Goal: Task Accomplishment & Management: Manage account settings

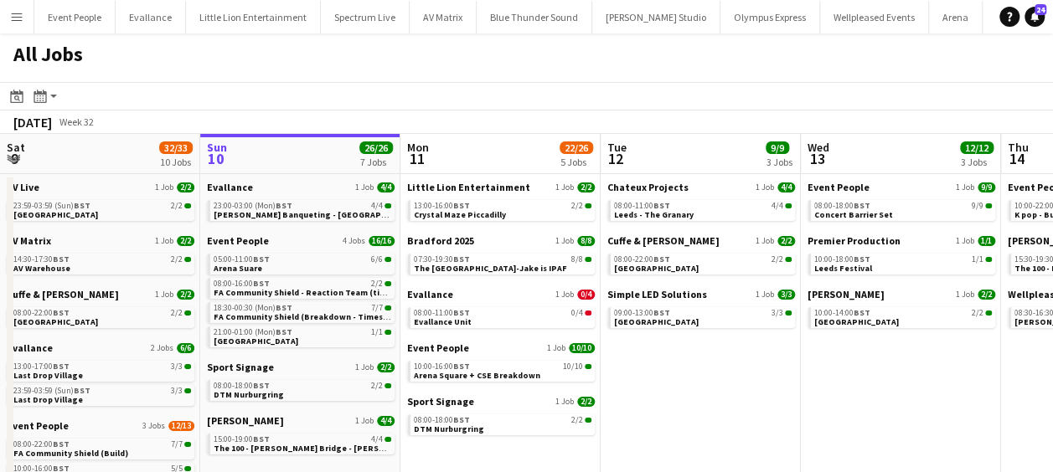
click at [23, 22] on button "Menu" at bounding box center [16, 16] width 33 height 33
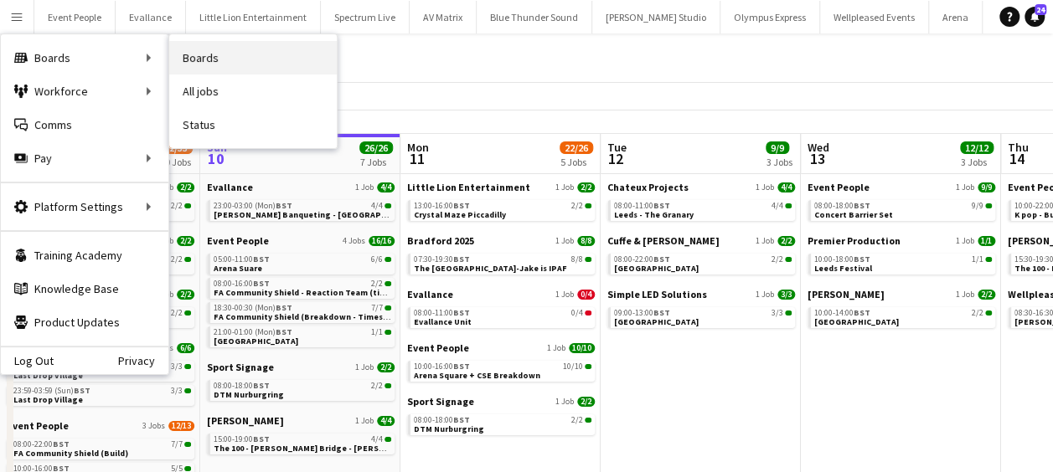
click at [219, 55] on link "Boards" at bounding box center [252, 57] width 167 height 33
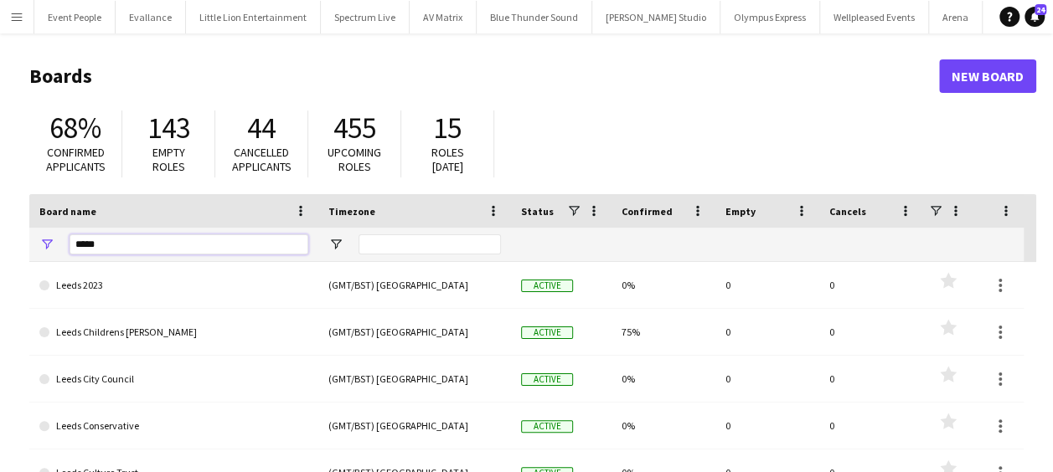
drag, startPoint x: 126, startPoint y: 250, endPoint x: 8, endPoint y: 240, distance: 118.4
click at [13, 250] on main "Boards New Board 68% Confirmed applicants 143 Empty roles 44 Cancelled applican…" at bounding box center [526, 335] width 1053 height 605
type input "********"
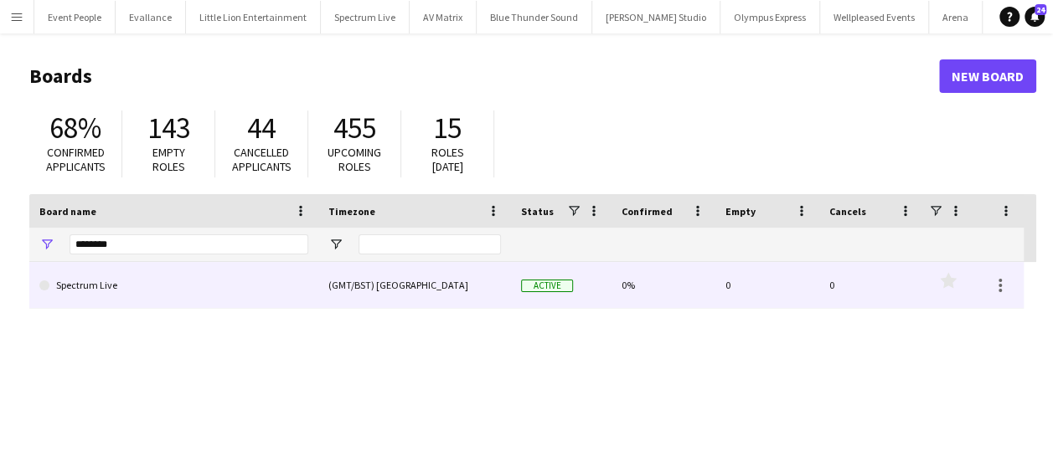
click at [104, 280] on link "Spectrum Live" at bounding box center [173, 285] width 269 height 47
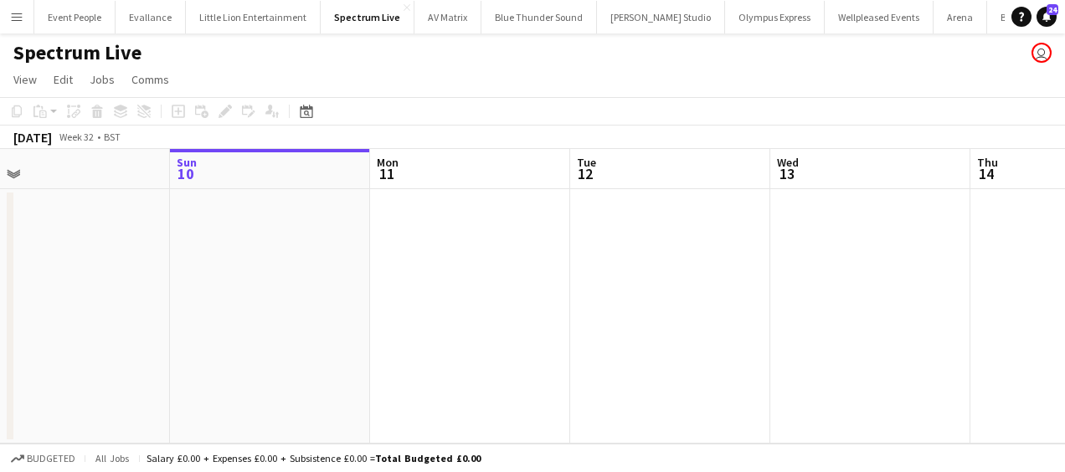
scroll to position [0, 450]
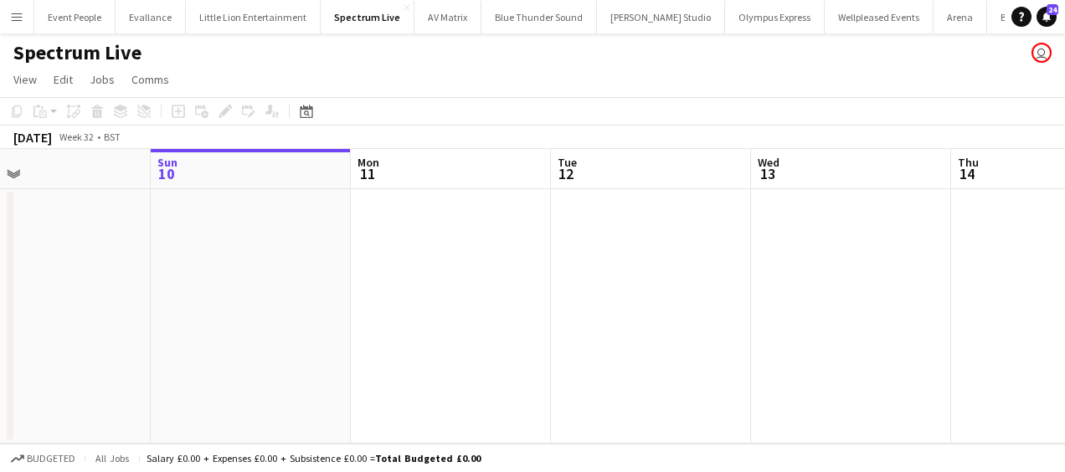
drag, startPoint x: 408, startPoint y: 254, endPoint x: 362, endPoint y: 253, distance: 46.1
click at [362, 253] on app-calendar-viewport "Thu 7 Fri 8 Sat 9 Sun 10 Mon 11 Tue 12 Wed 13 Thu 14 Fri 15 Sat 16 Sun 17" at bounding box center [532, 296] width 1065 height 295
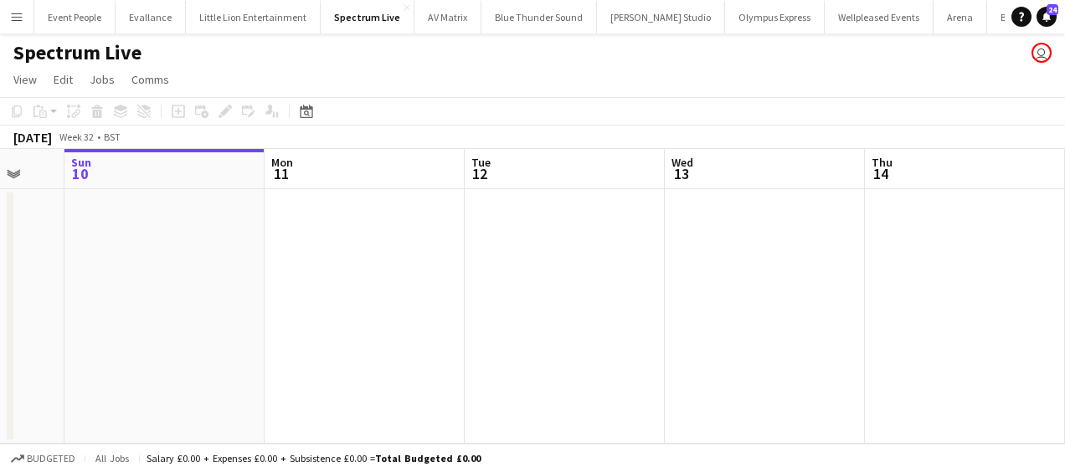
drag, startPoint x: 344, startPoint y: 253, endPoint x: 273, endPoint y: 250, distance: 71.2
click at [273, 250] on app-calendar-viewport "Thu 7 Fri 8 Sat 9 Sun 10 Mon 11 Tue 12 Wed 13 Thu 14 Fri 15 Sat 16 Sun 17" at bounding box center [532, 296] width 1065 height 295
click at [321, 254] on app-date-cell at bounding box center [360, 316] width 200 height 255
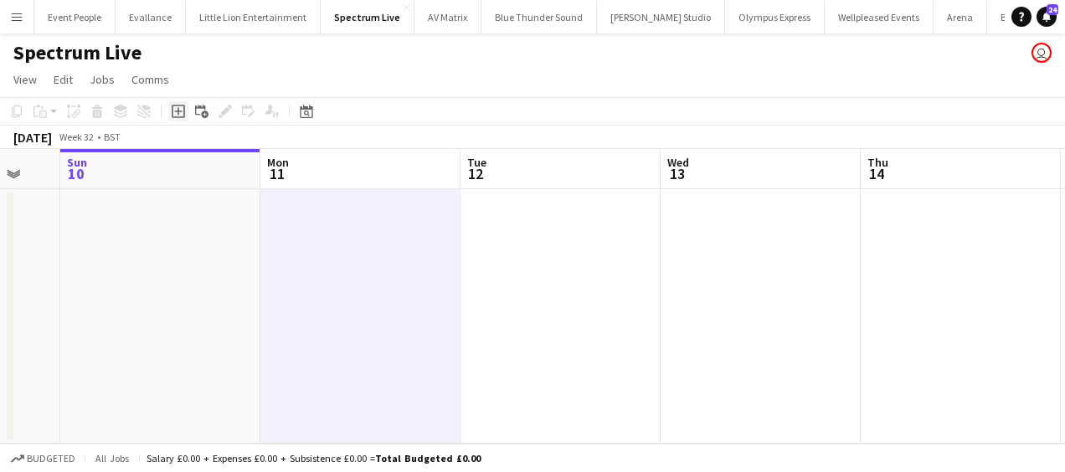
click at [178, 109] on icon at bounding box center [178, 112] width 8 height 8
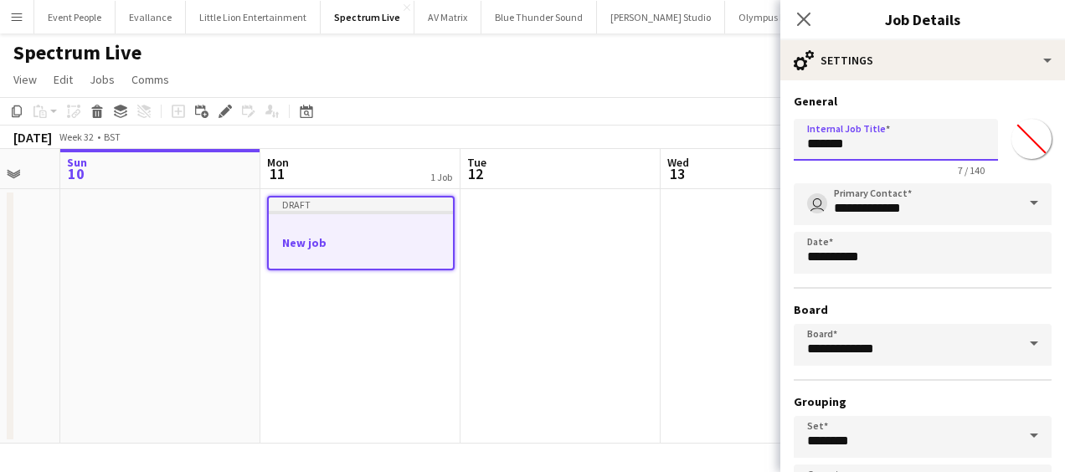
drag, startPoint x: 869, startPoint y: 152, endPoint x: 759, endPoint y: 151, distance: 110.5
click at [759, 151] on body "Menu Boards Boards Boards All jobs Status Workforce Workforce My Workforce Recr…" at bounding box center [532, 236] width 1065 height 472
type input "**********"
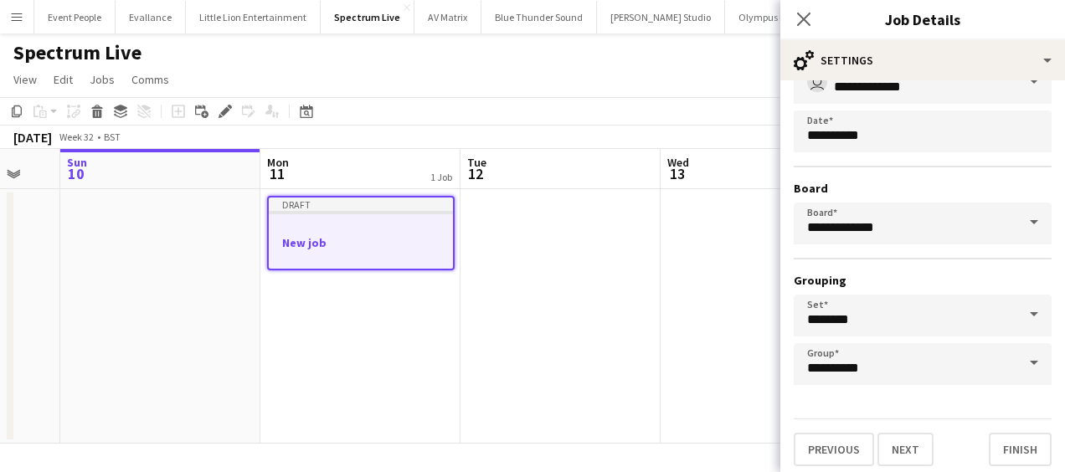
scroll to position [129, 0]
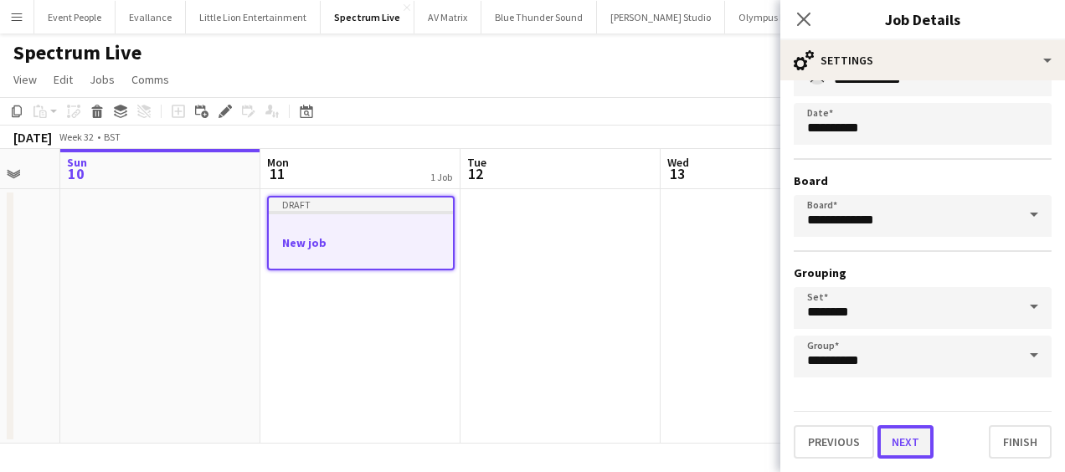
click at [904, 438] on button "Next" at bounding box center [906, 441] width 56 height 33
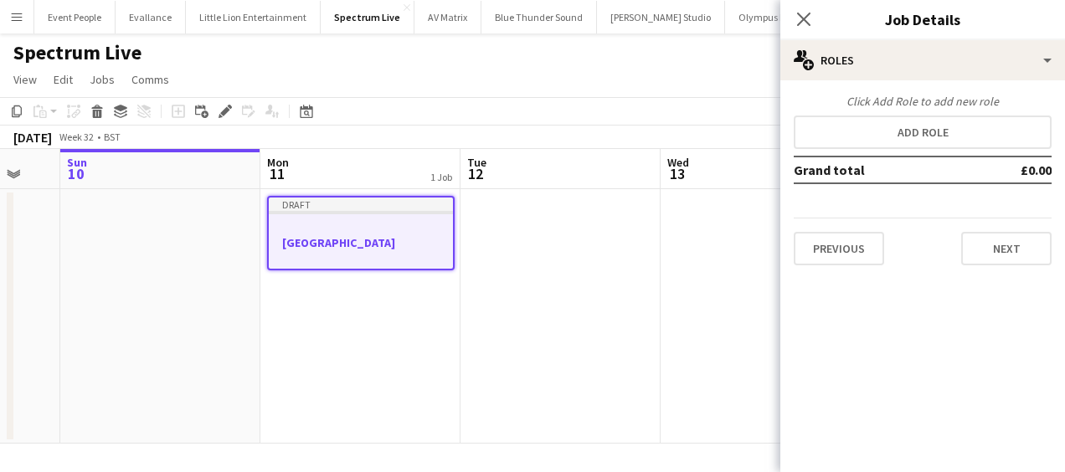
scroll to position [0, 0]
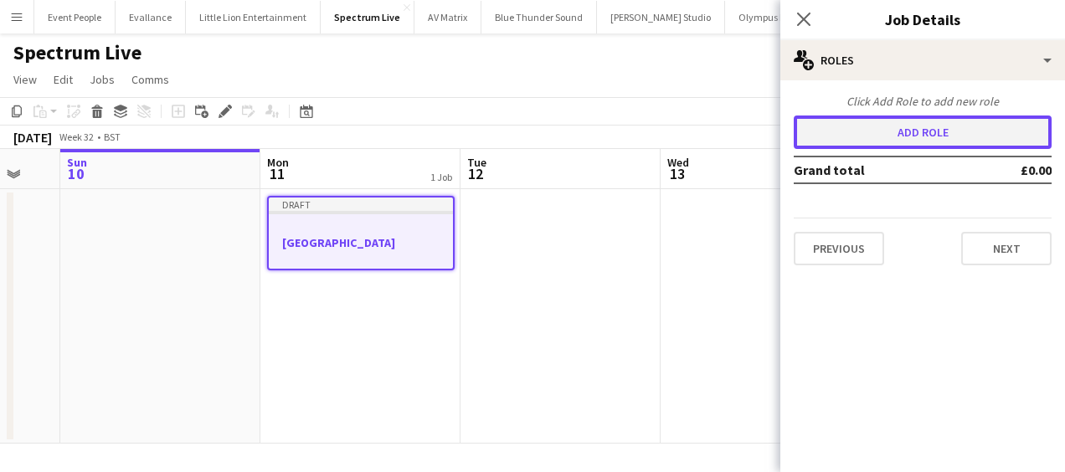
click at [907, 137] on button "Add role" at bounding box center [923, 132] width 258 height 33
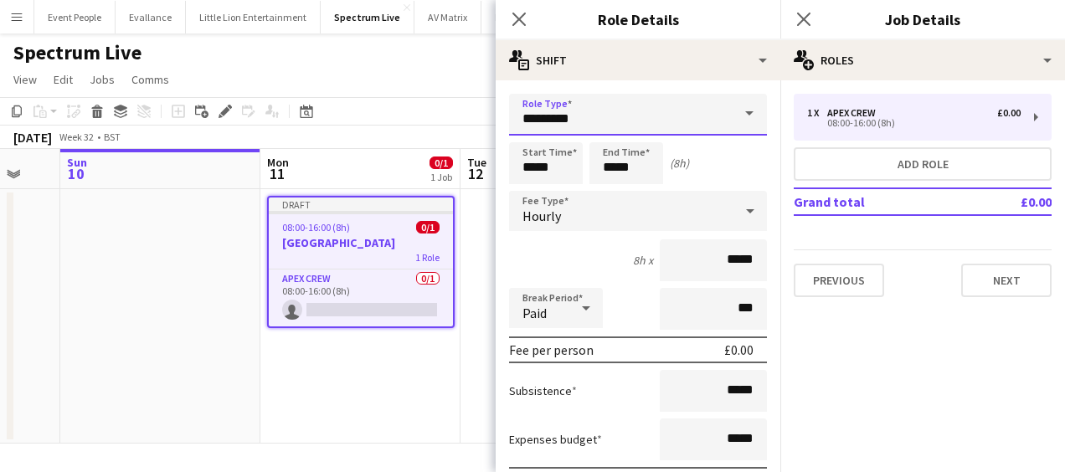
drag, startPoint x: 584, startPoint y: 111, endPoint x: 417, endPoint y: 116, distance: 166.7
click at [417, 116] on body "Menu Boards Boards Boards All jobs Status Workforce Workforce My Workforce Recr…" at bounding box center [532, 236] width 1065 height 472
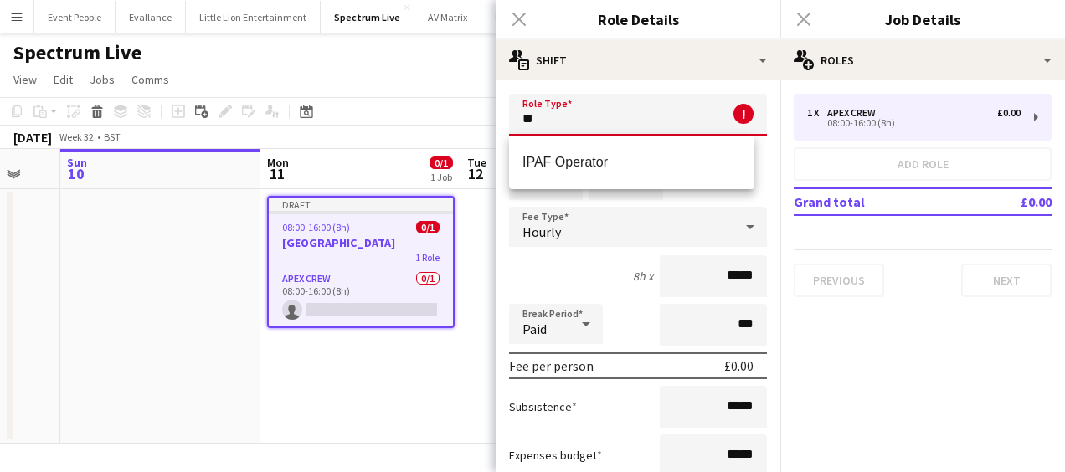
click at [572, 168] on span "IPAF Operator" at bounding box center [632, 162] width 219 height 16
type input "**********"
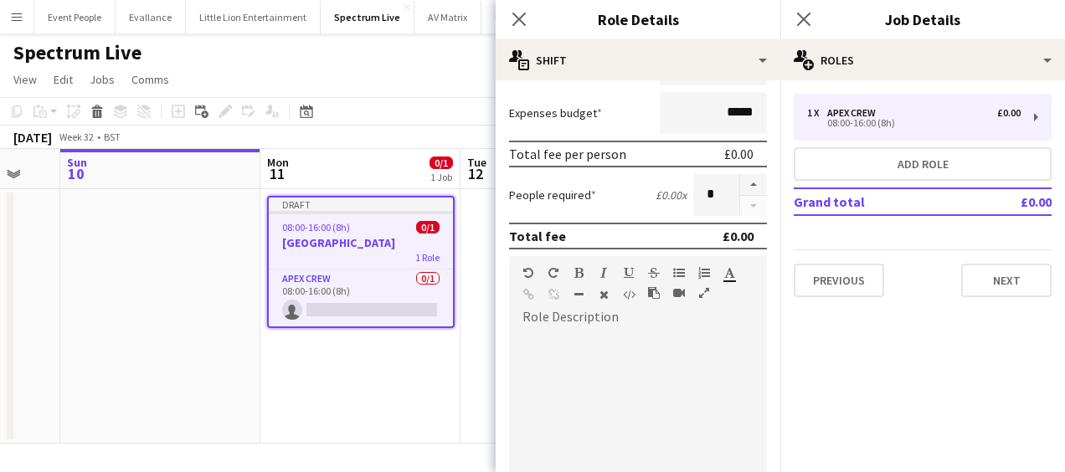
scroll to position [335, 0]
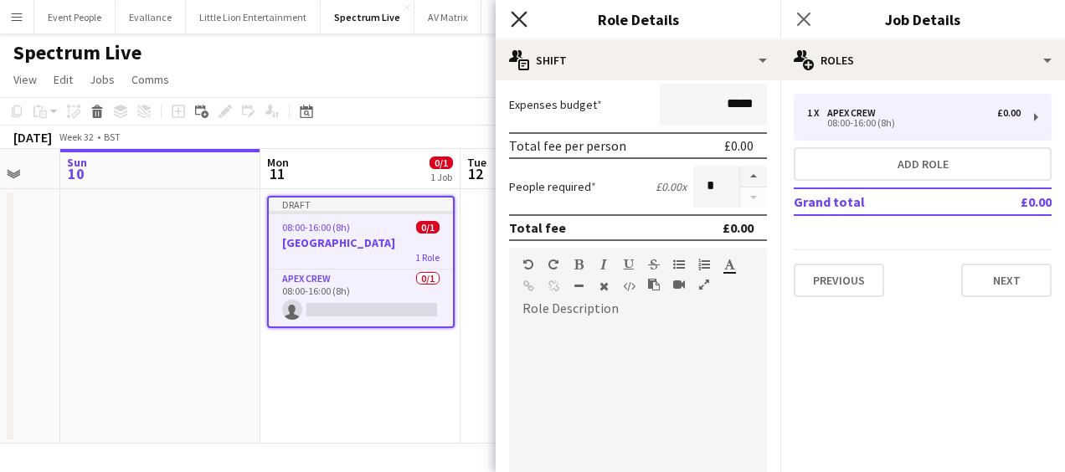
click at [520, 20] on icon at bounding box center [519, 19] width 16 height 16
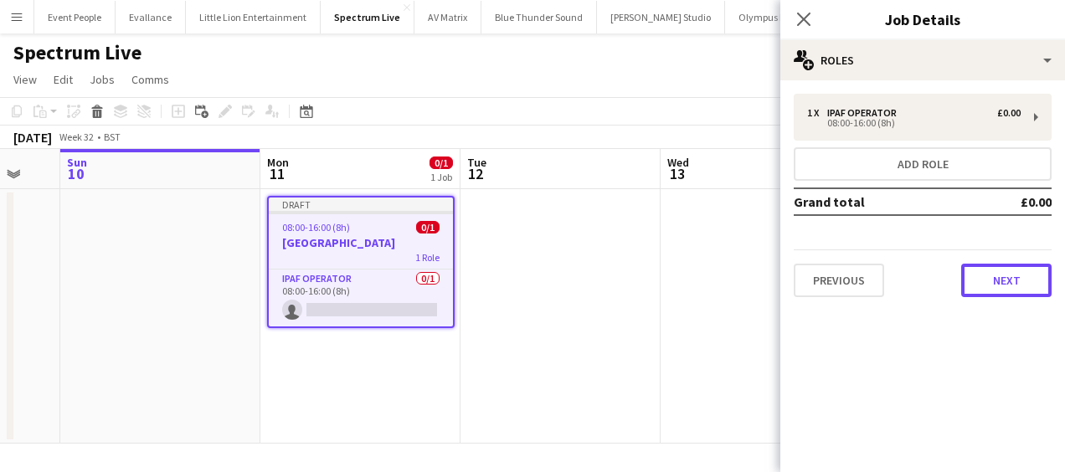
click at [1008, 276] on button "Next" at bounding box center [1006, 280] width 90 height 33
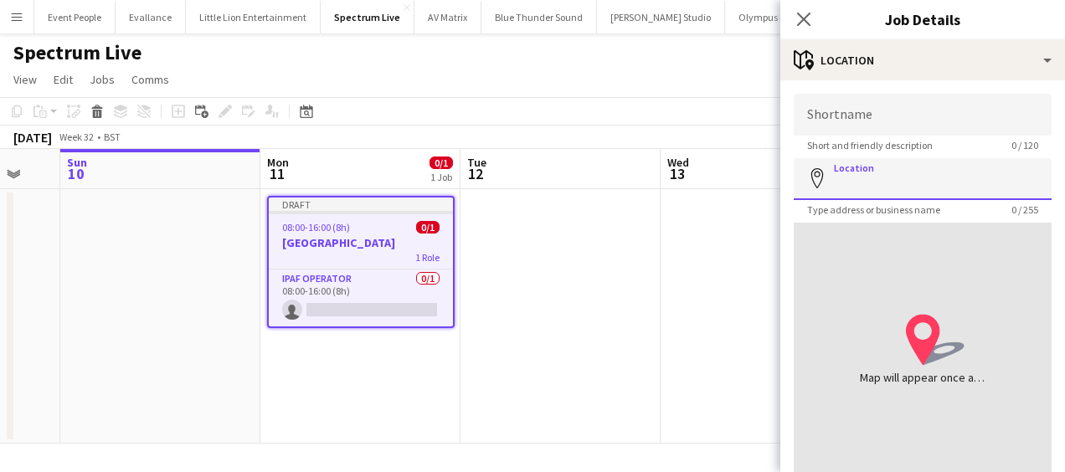
click at [928, 182] on input "Location" at bounding box center [923, 179] width 258 height 42
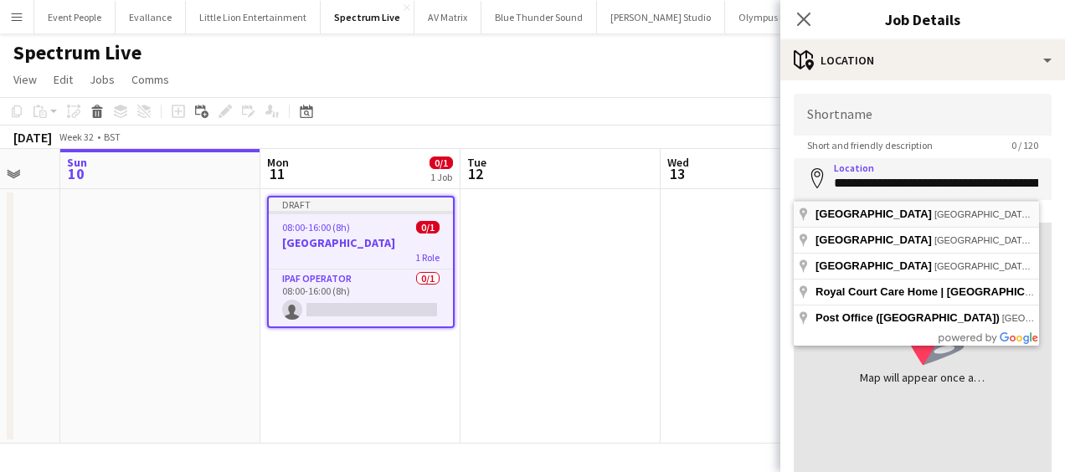
type input "**********"
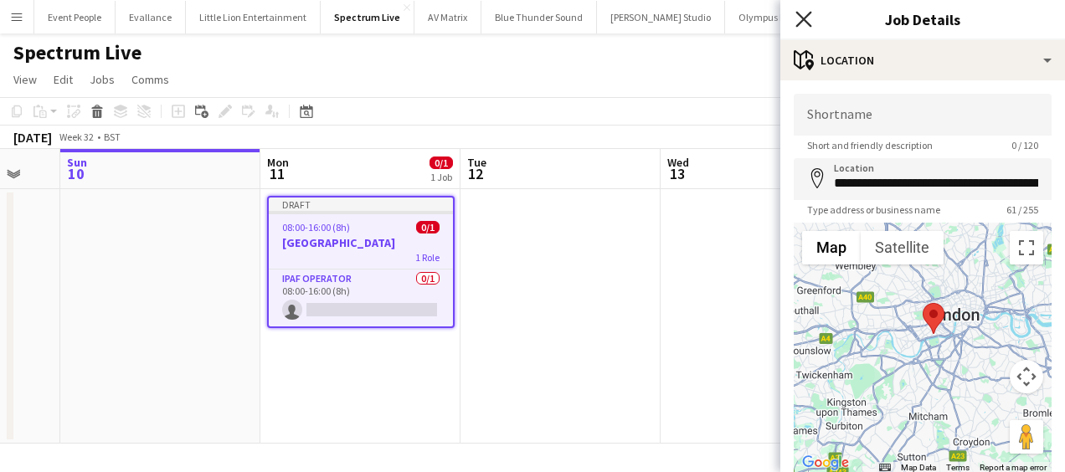
click at [802, 17] on icon at bounding box center [803, 19] width 16 height 16
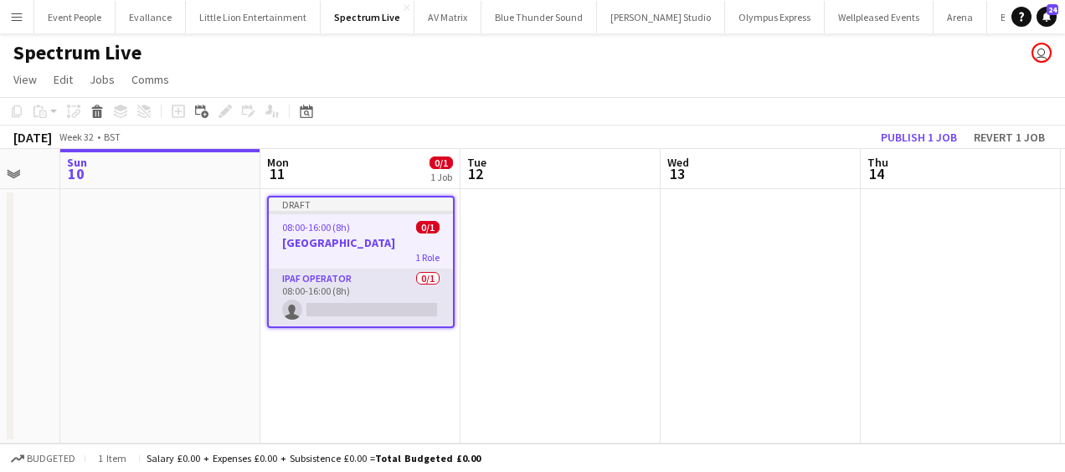
click at [332, 320] on app-card-role "IPAF Operator 0/1 08:00-16:00 (8h) single-neutral-actions" at bounding box center [361, 298] width 184 height 57
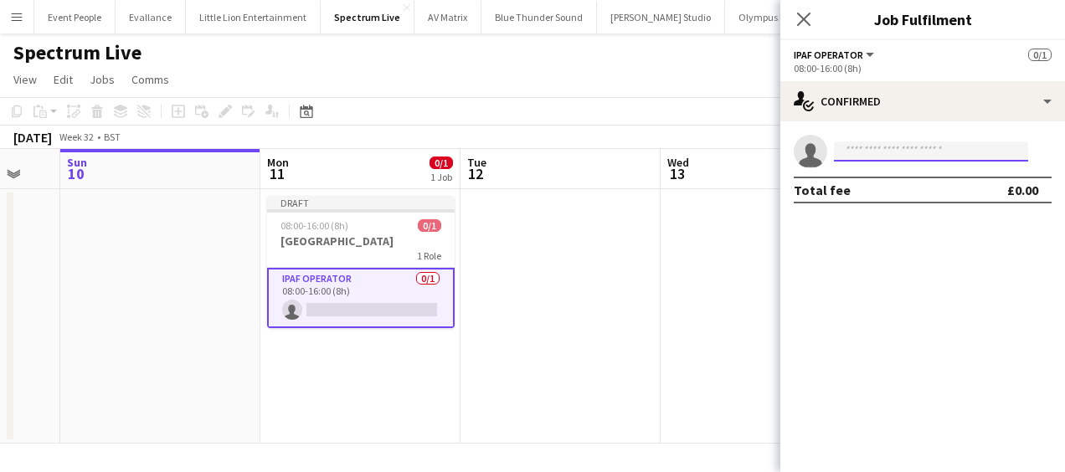
click at [876, 158] on input at bounding box center [931, 152] width 194 height 20
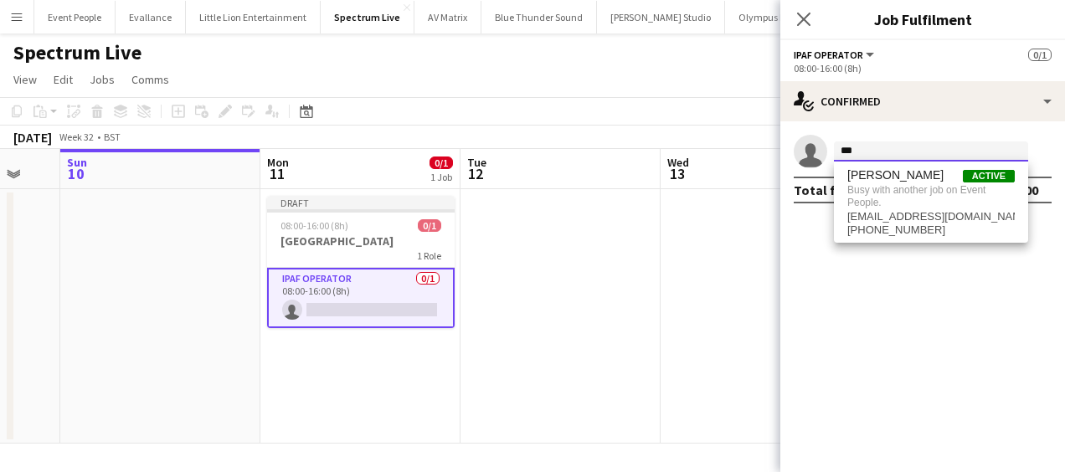
type input "***"
click at [11, 17] on app-icon "Menu" at bounding box center [16, 16] width 13 height 13
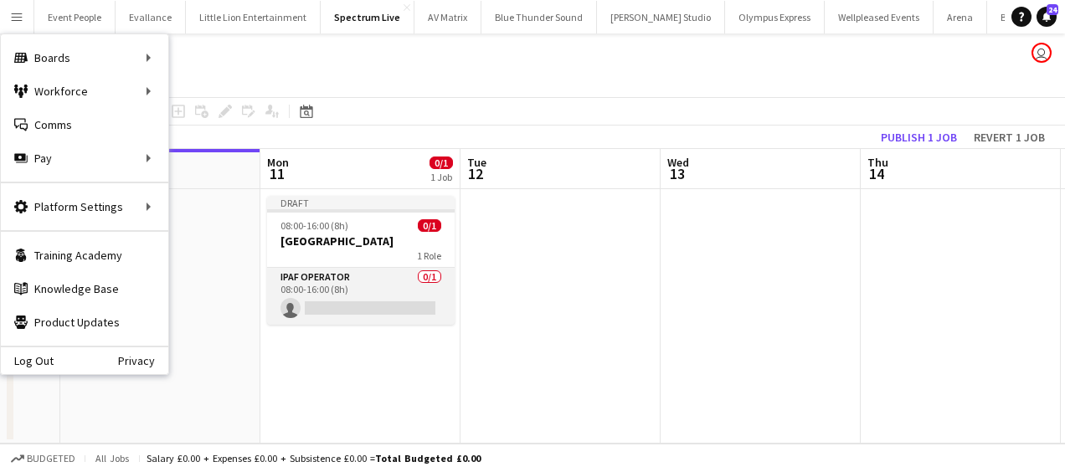
click at [375, 308] on app-card-role "IPAF Operator 0/1 08:00-16:00 (8h) single-neutral-actions" at bounding box center [361, 296] width 188 height 57
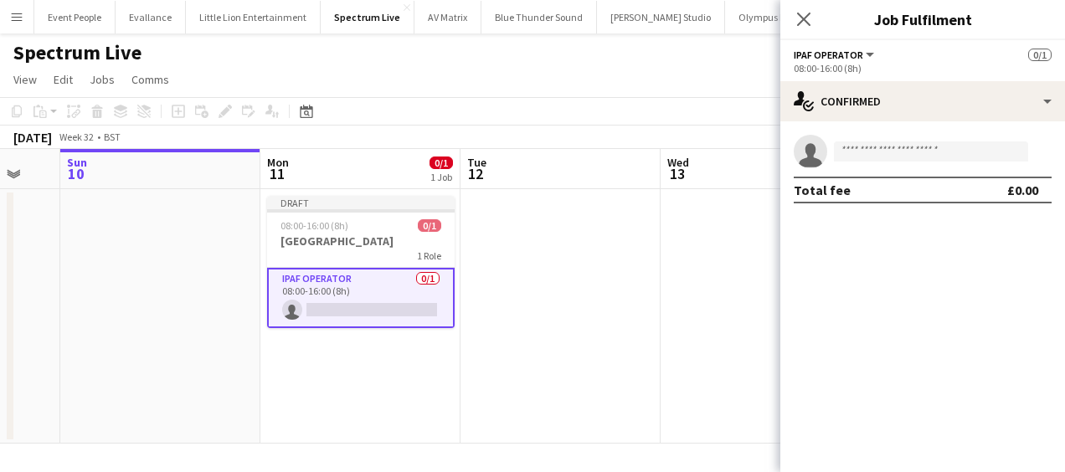
scroll to position [0, 541]
click at [857, 151] on input at bounding box center [931, 152] width 194 height 20
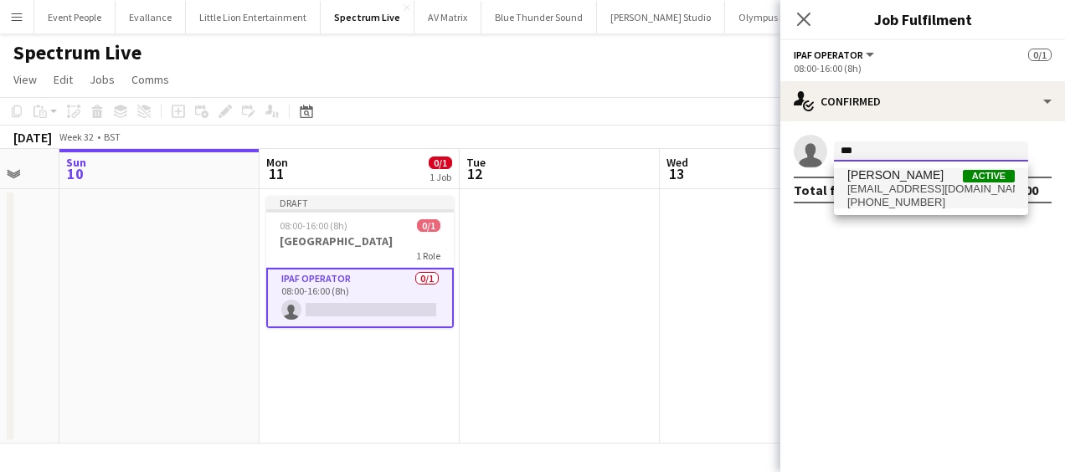
type input "***"
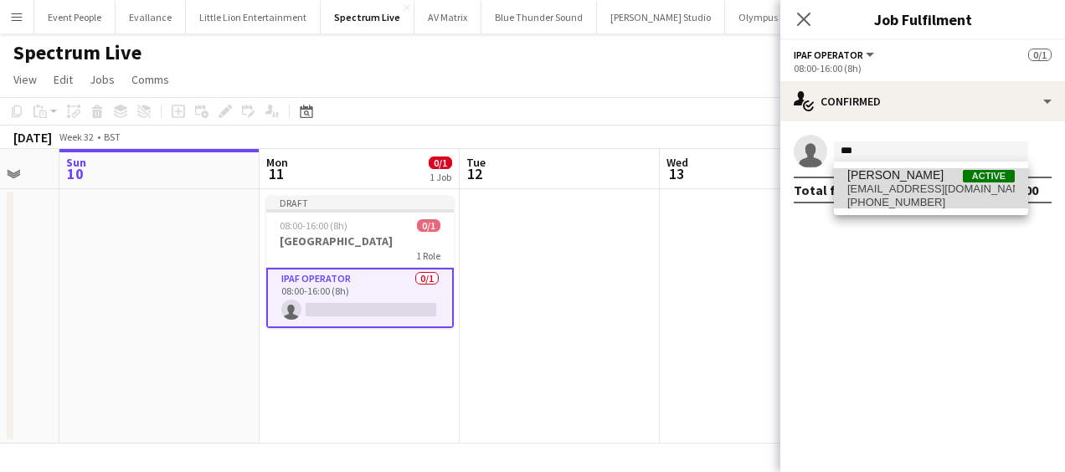
click at [873, 188] on span "[EMAIL_ADDRESS][DOMAIN_NAME]" at bounding box center [930, 189] width 167 height 13
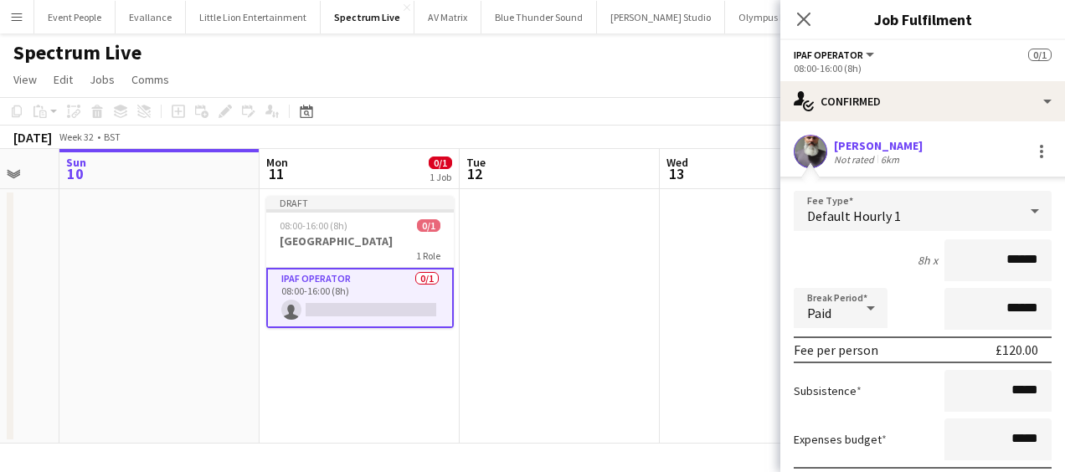
drag, startPoint x: 970, startPoint y: 245, endPoint x: 1049, endPoint y: 258, distance: 80.7
click at [1049, 258] on form "Fee Type Default Hourly 1 8h x ****** Break Period Paid ****** Fee per person £…" at bounding box center [922, 370] width 285 height 358
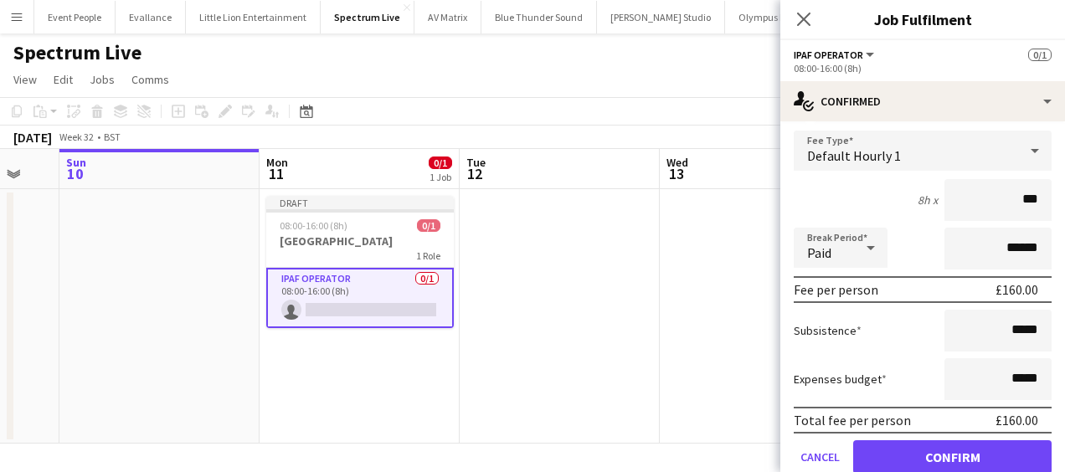
scroll to position [124, 0]
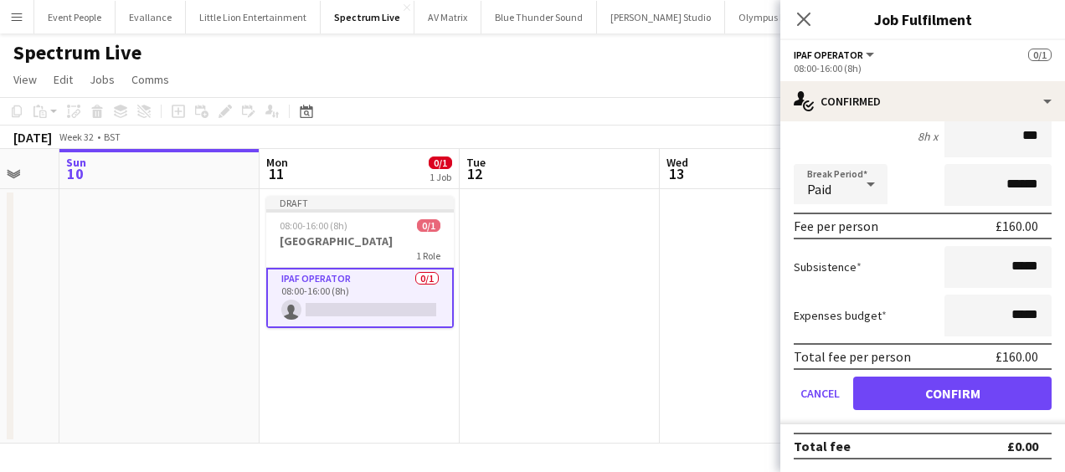
type input "***"
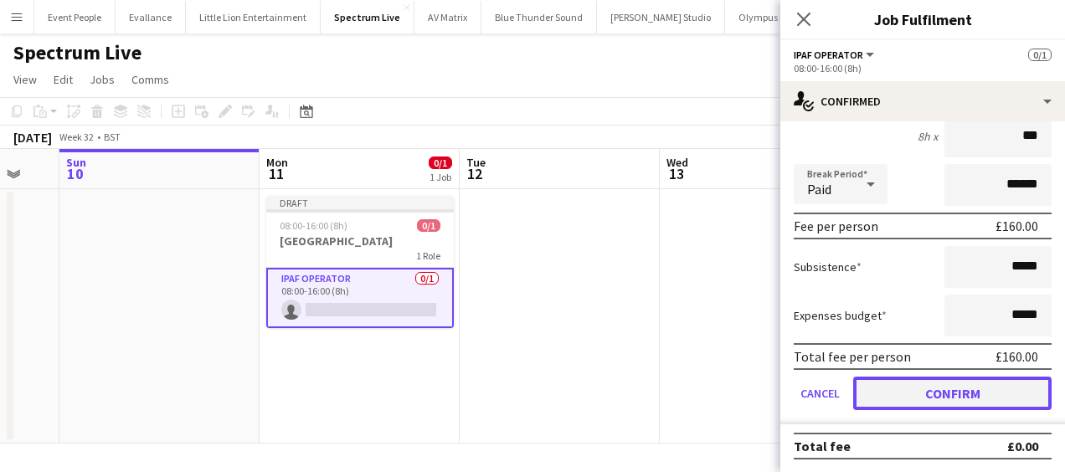
drag, startPoint x: 974, startPoint y: 385, endPoint x: 960, endPoint y: 382, distance: 13.8
click at [973, 384] on button "Confirm" at bounding box center [952, 393] width 198 height 33
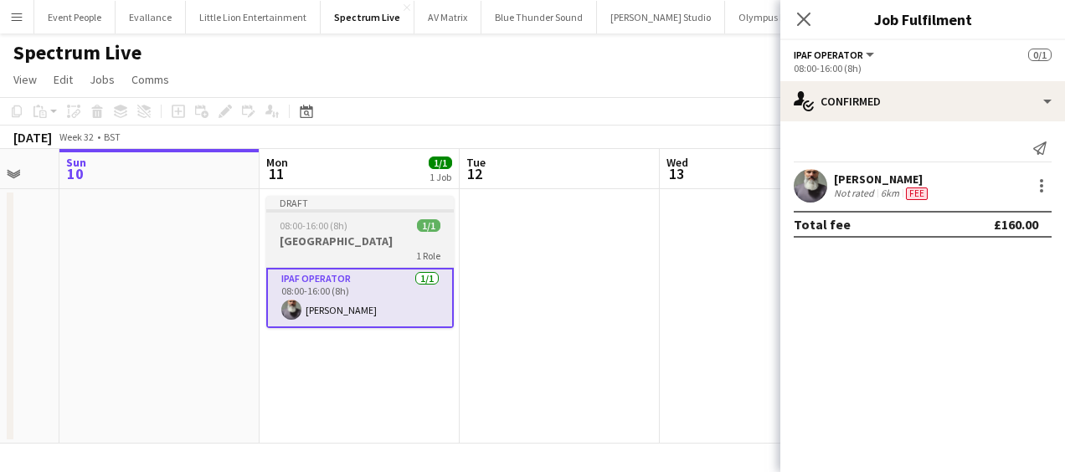
scroll to position [0, 0]
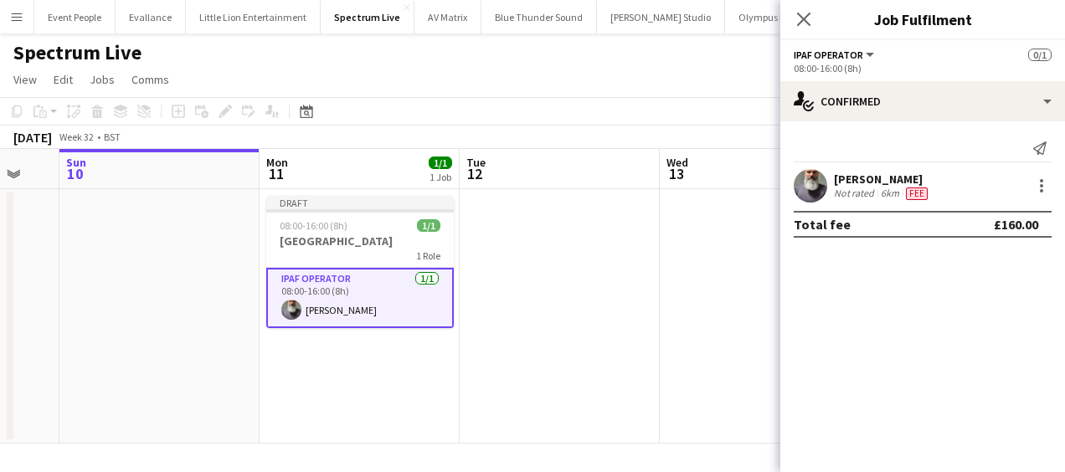
click at [501, 229] on app-date-cell at bounding box center [560, 316] width 200 height 255
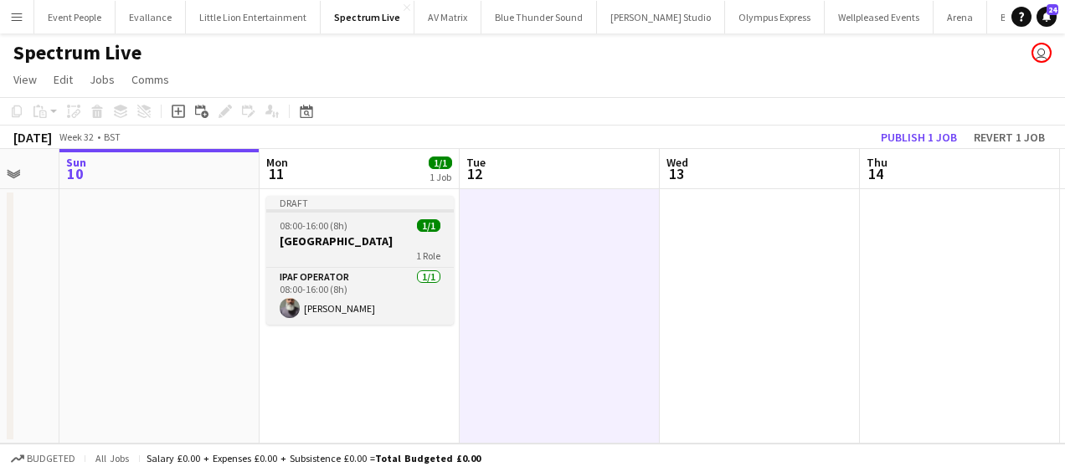
click at [419, 223] on span "1/1" at bounding box center [428, 225] width 23 height 13
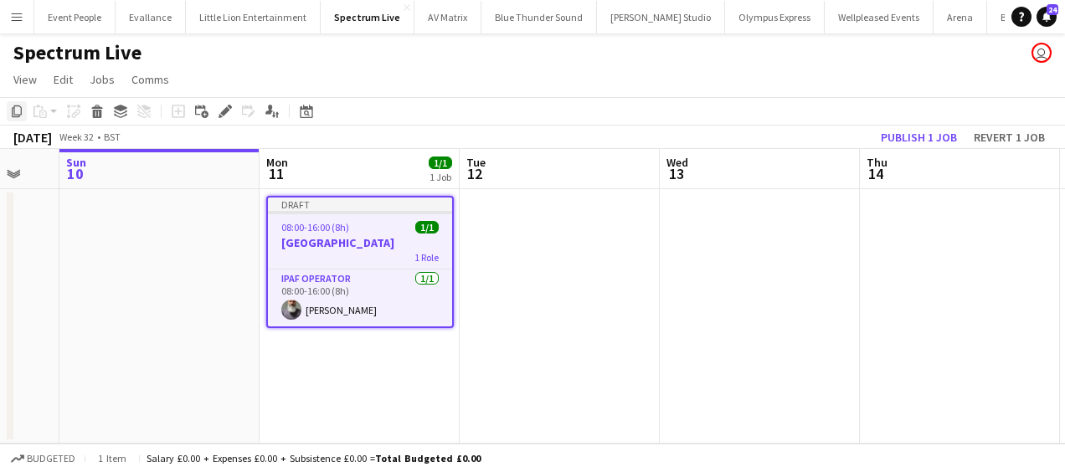
click at [13, 114] on icon "Copy" at bounding box center [16, 111] width 13 height 13
click at [574, 263] on app-date-cell at bounding box center [560, 316] width 200 height 255
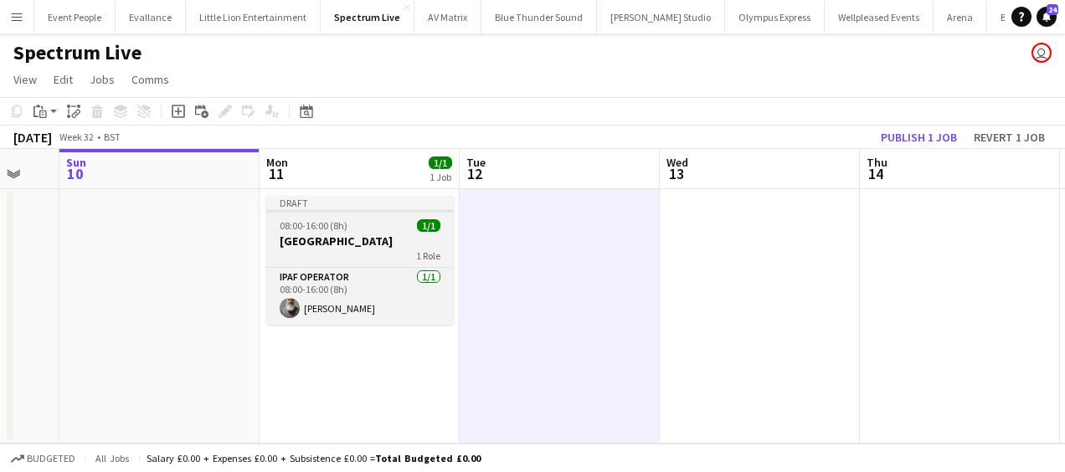
scroll to position [0, 541]
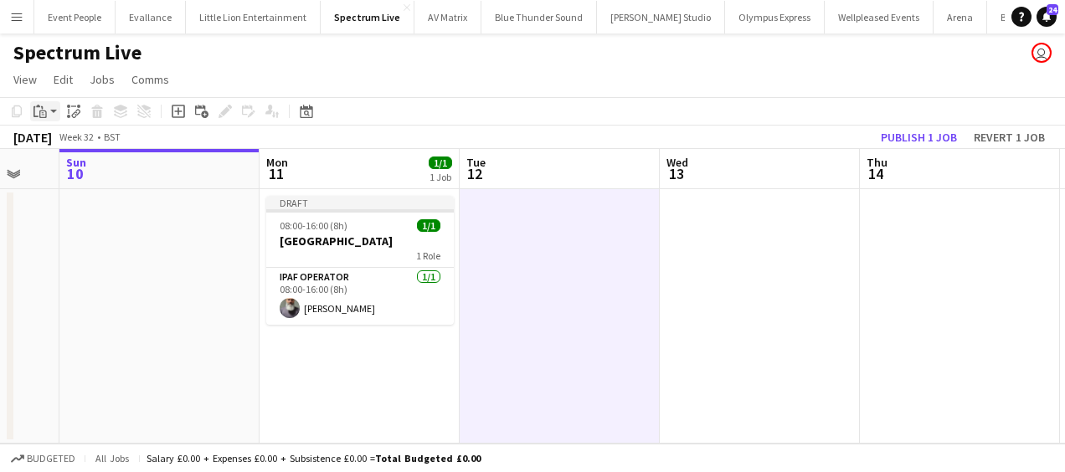
click at [55, 115] on app-action-btn "Paste" at bounding box center [45, 111] width 30 height 20
click at [90, 167] on link "Paste with crew Ctrl+Shift+V" at bounding box center [122, 171] width 157 height 15
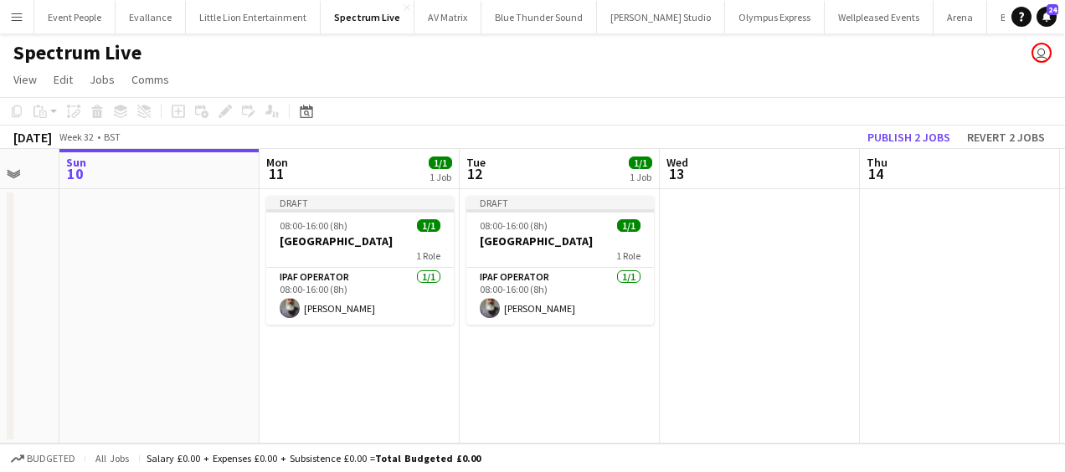
click at [784, 305] on app-date-cell at bounding box center [760, 316] width 200 height 255
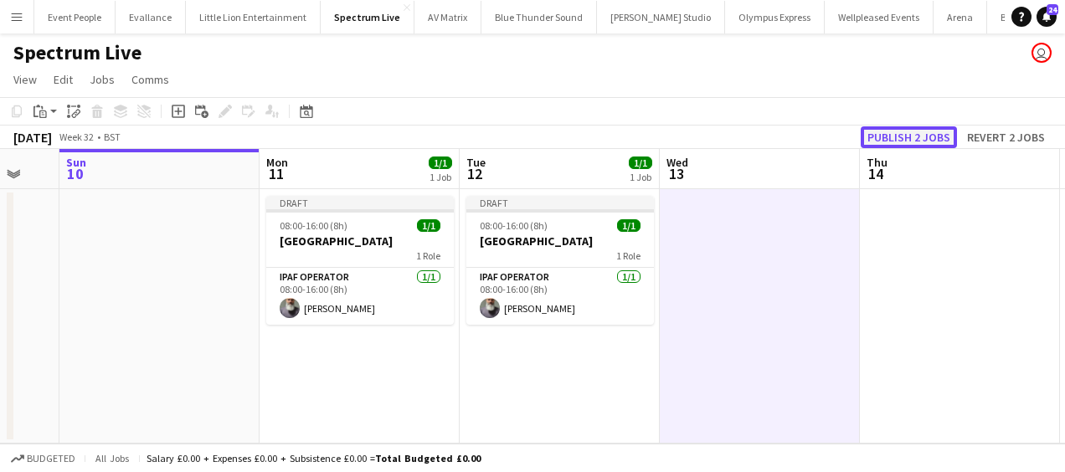
click at [899, 140] on button "Publish 2 jobs" at bounding box center [909, 137] width 96 height 22
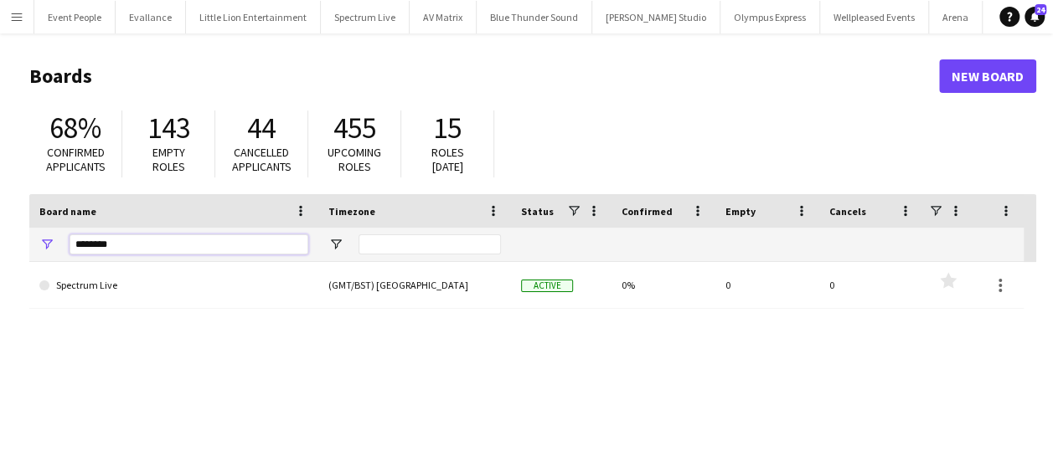
drag, startPoint x: 130, startPoint y: 246, endPoint x: 28, endPoint y: 248, distance: 101.3
click at [29, 248] on div "********" at bounding box center [173, 244] width 289 height 33
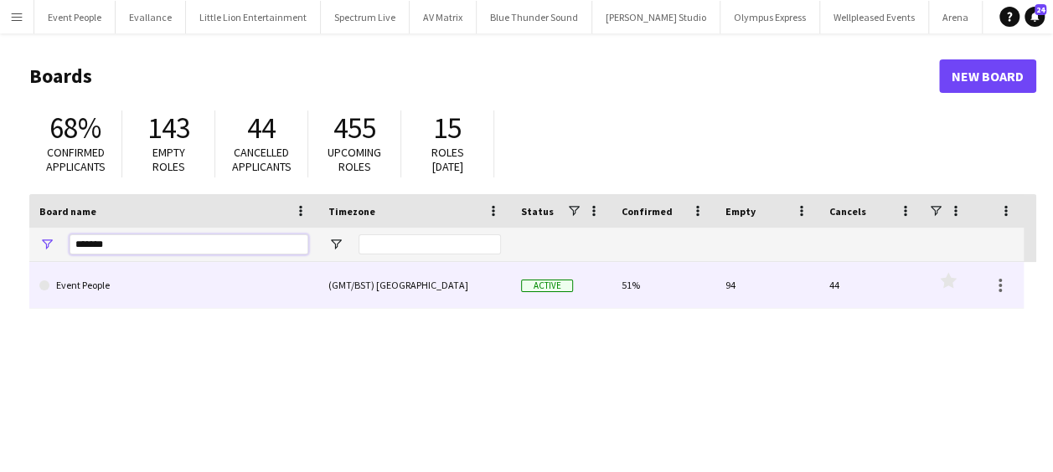
type input "*******"
click at [156, 285] on link "Event People" at bounding box center [173, 285] width 269 height 47
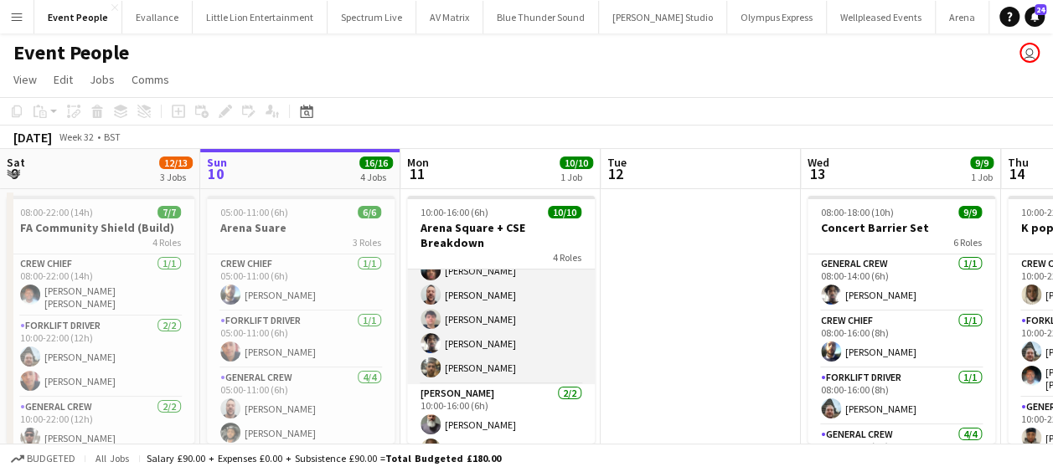
scroll to position [183, 0]
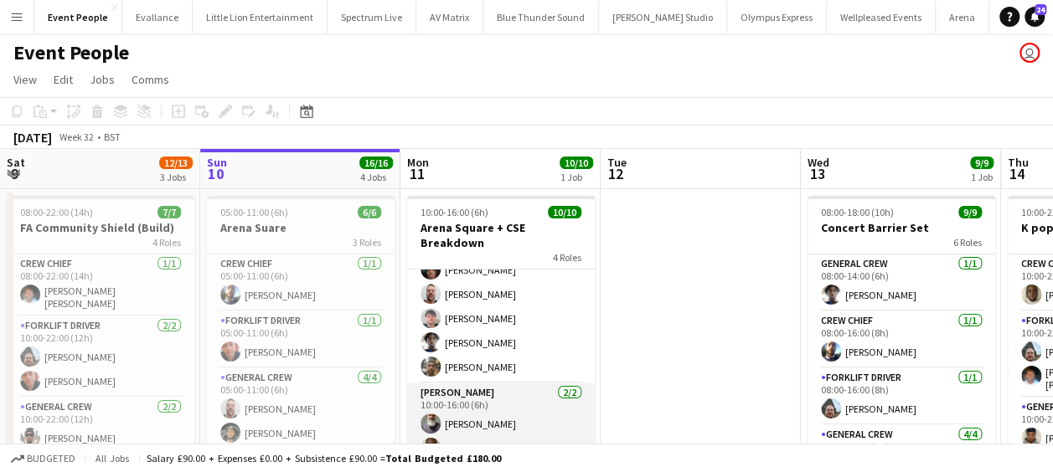
click at [482, 402] on app-card-role "Van Driver 2/2 10:00-16:00 (6h) Edvardas Draskinis David Simbizi" at bounding box center [501, 424] width 188 height 81
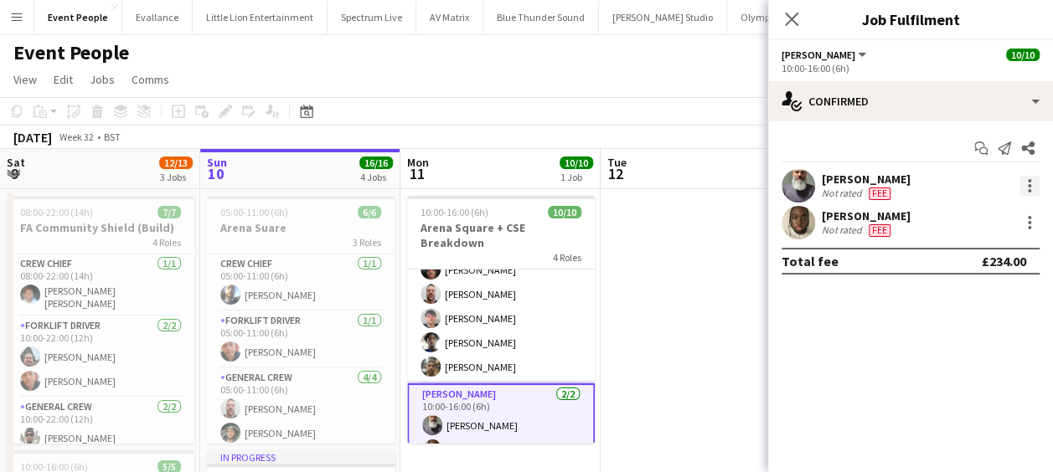
click at [1028, 185] on div at bounding box center [1028, 185] width 3 height 3
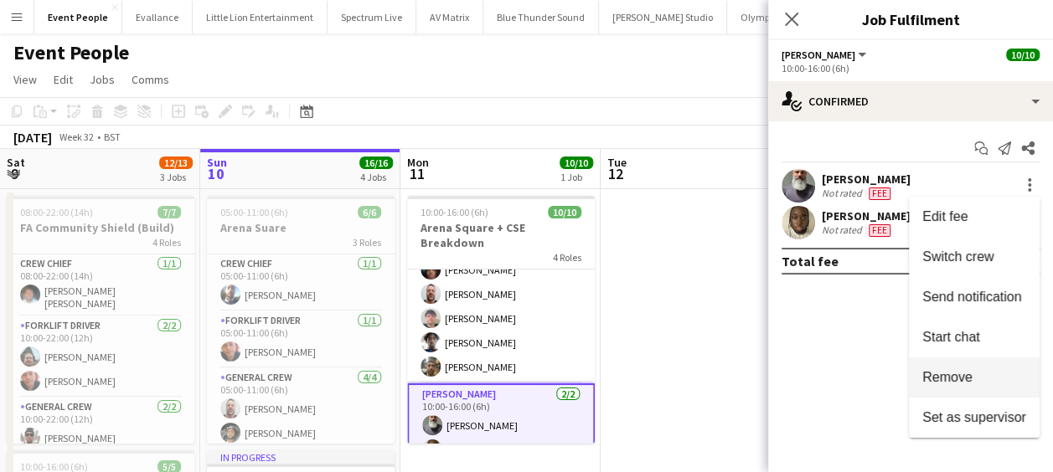
click at [954, 371] on span "Remove" at bounding box center [947, 377] width 50 height 14
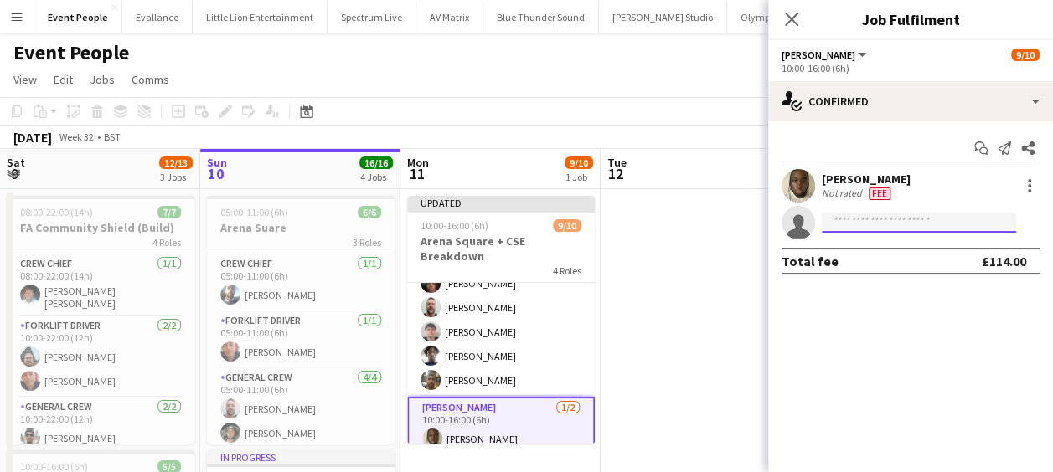
click at [869, 228] on input at bounding box center [918, 223] width 194 height 20
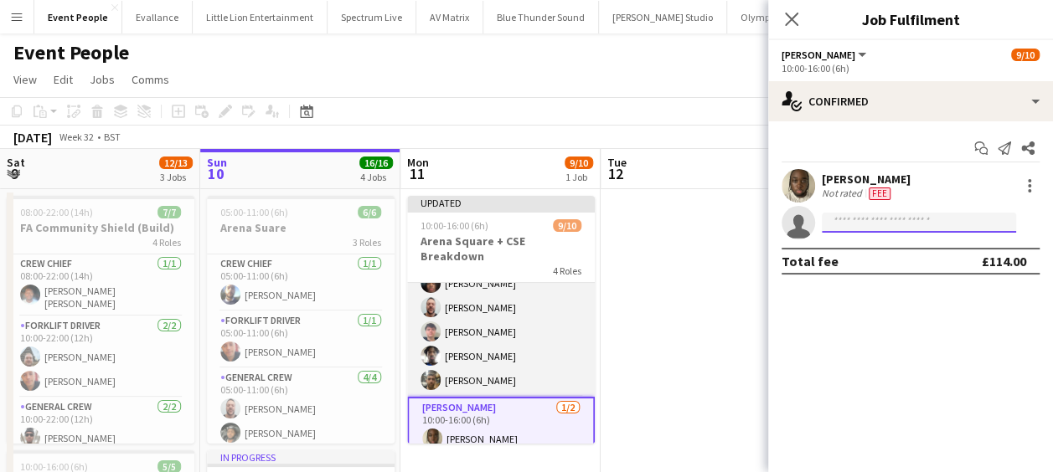
scroll to position [100, 0]
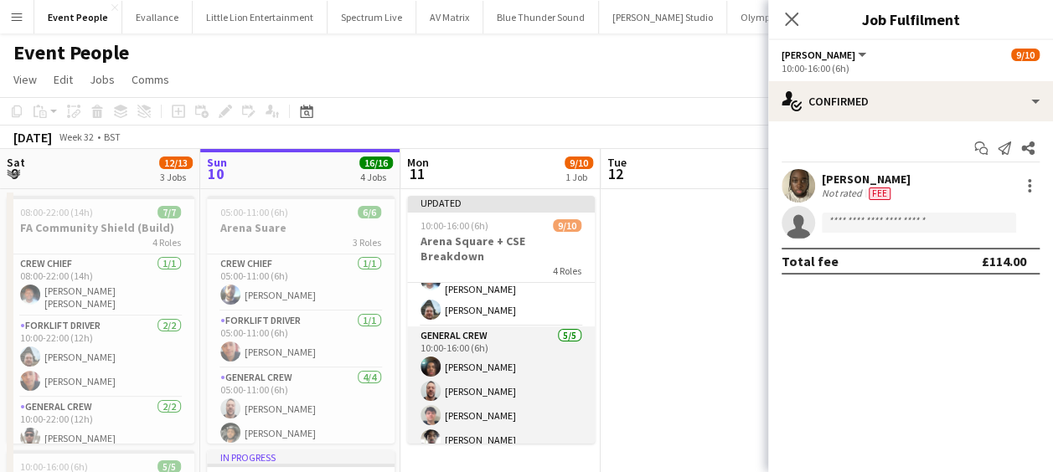
click at [498, 342] on app-card-role "General Crew 5/5 10:00-16:00 (6h) Amari Thomas Lionel Joseph Thomas Foster Taye…" at bounding box center [501, 404] width 188 height 154
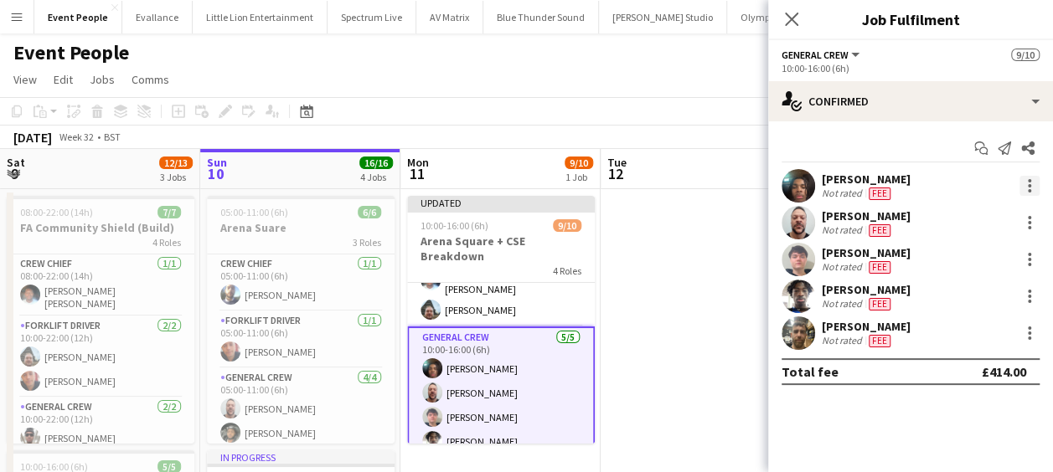
click at [1027, 183] on div at bounding box center [1029, 186] width 20 height 20
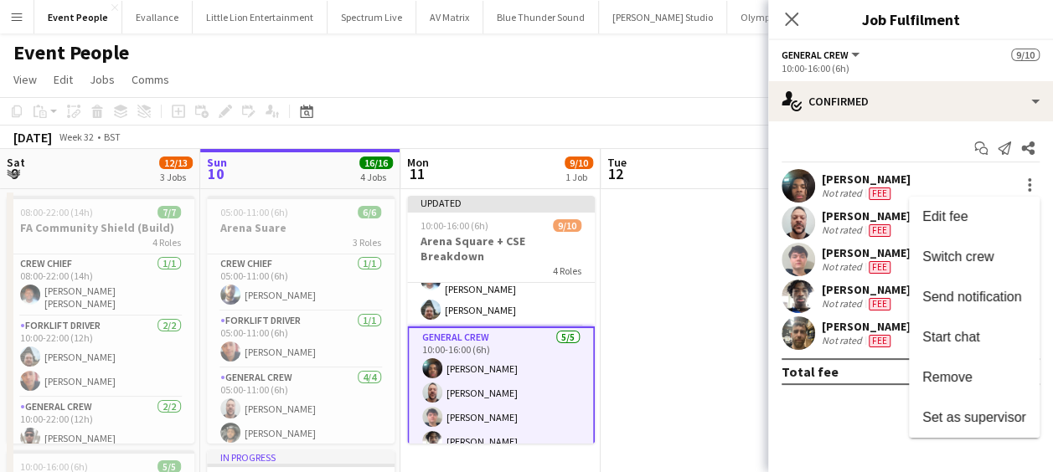
drag, startPoint x: 960, startPoint y: 367, endPoint x: 932, endPoint y: 359, distance: 28.6
click at [960, 368] on button "Remove" at bounding box center [974, 378] width 131 height 40
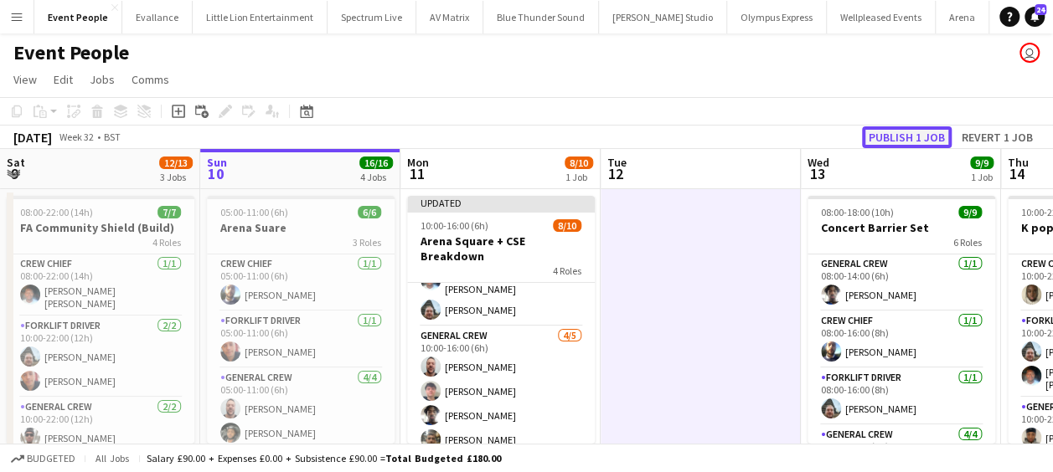
click at [877, 136] on button "Publish 1 job" at bounding box center [907, 137] width 90 height 22
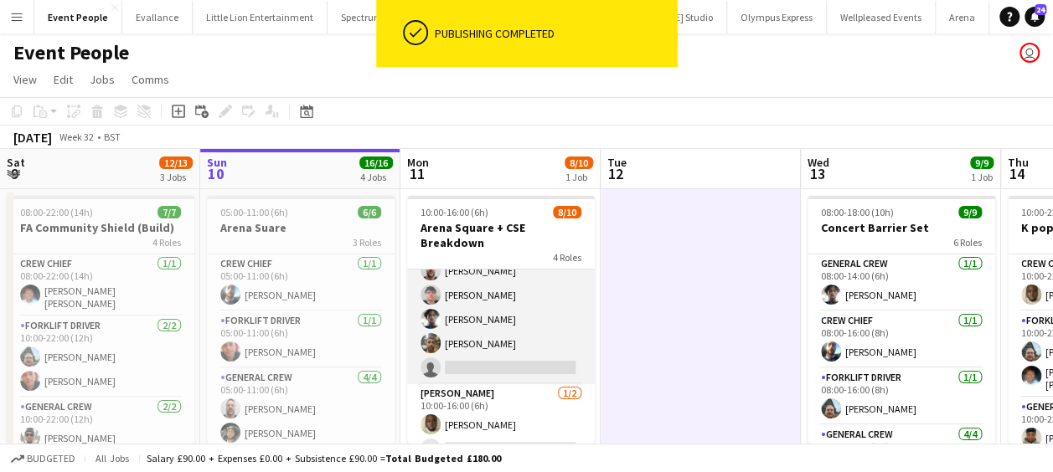
scroll to position [183, 0]
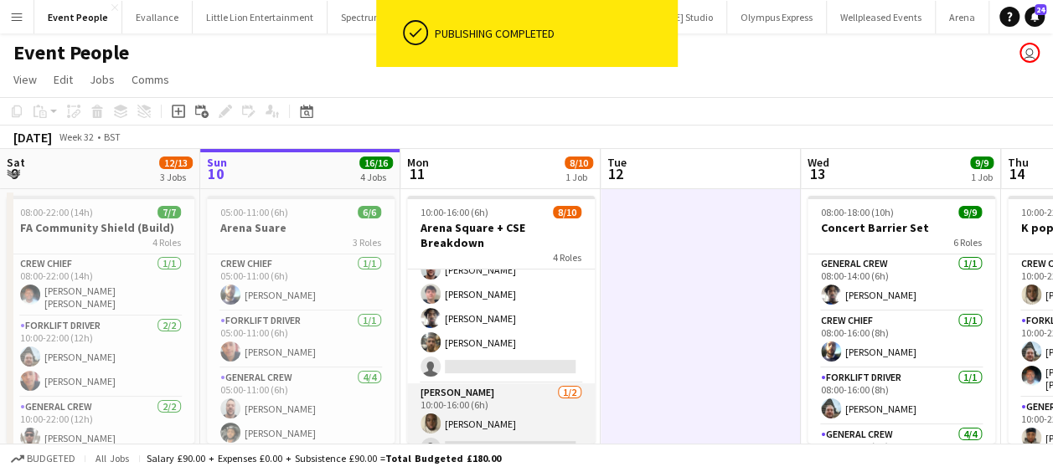
click at [489, 430] on app-card-role "Van Driver 1/2 10:00-16:00 (6h) David Simbizi single-neutral-actions" at bounding box center [501, 424] width 188 height 81
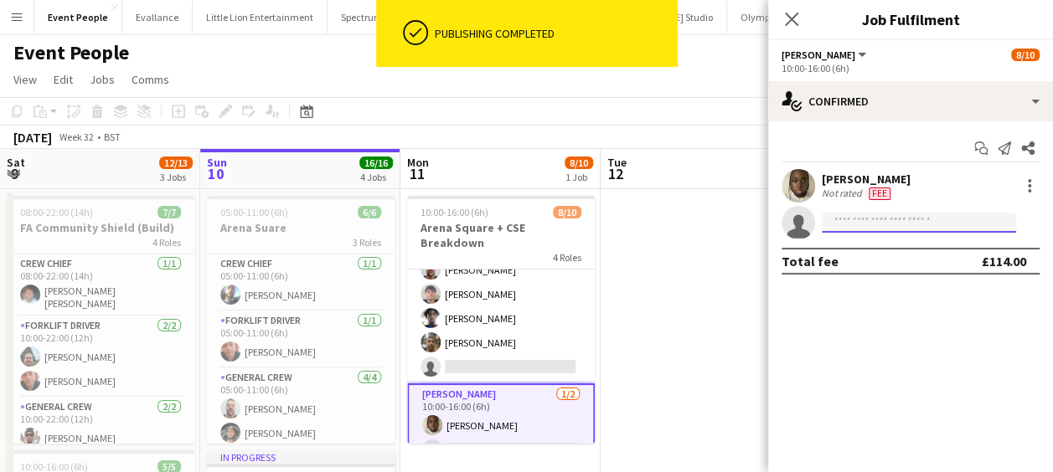
click at [844, 216] on input at bounding box center [918, 223] width 194 height 20
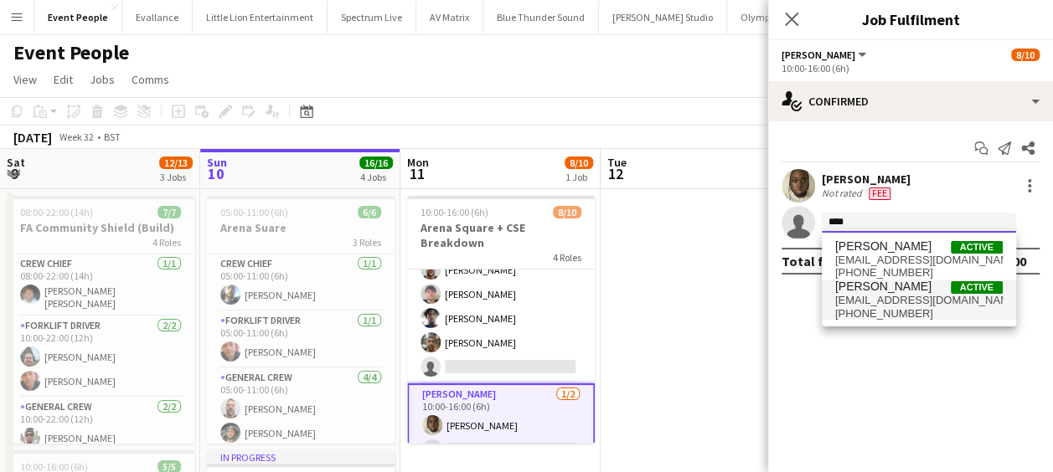
type input "****"
click at [888, 284] on span "Amari Thomas" at bounding box center [883, 287] width 96 height 14
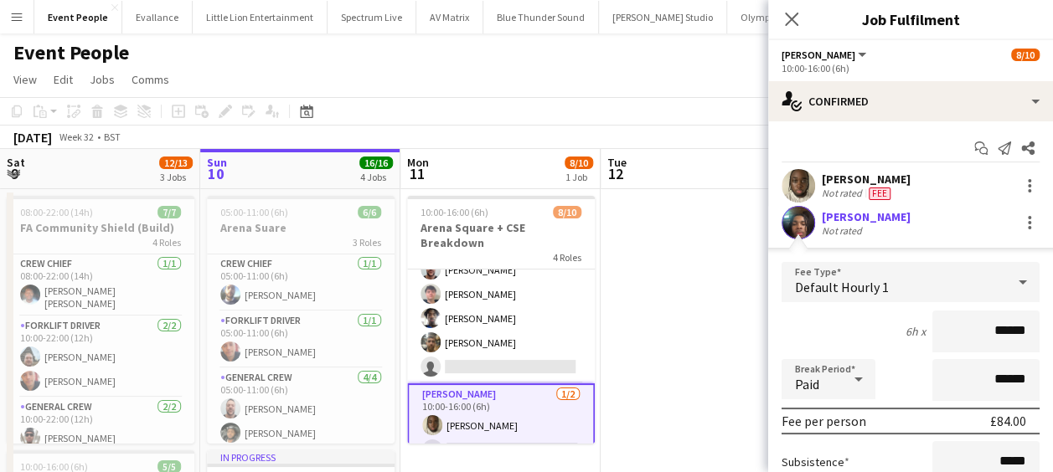
drag, startPoint x: 958, startPoint y: 340, endPoint x: 1048, endPoint y: 332, distance: 90.8
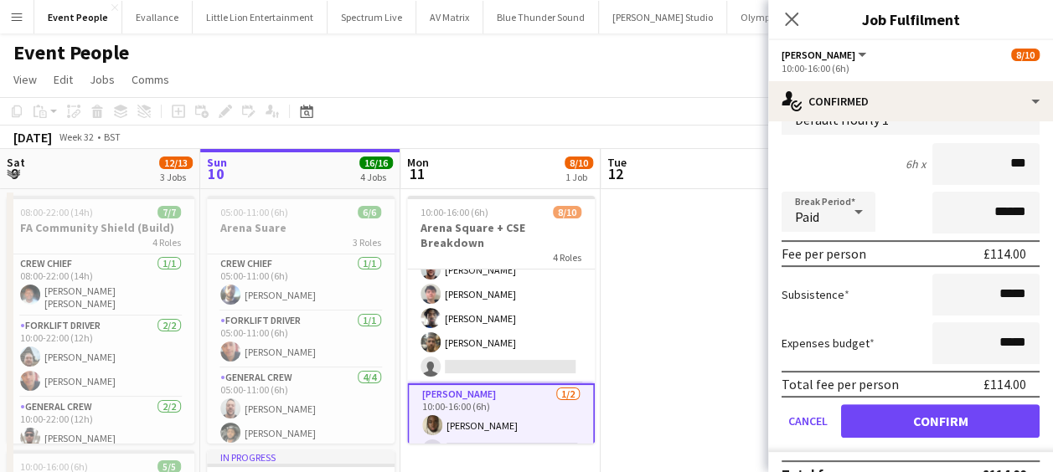
type input "***"
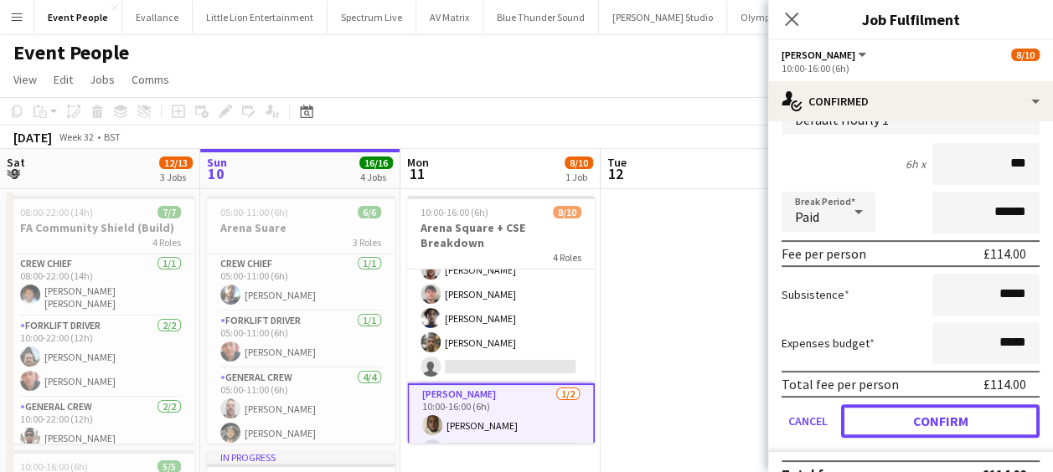
drag, startPoint x: 1004, startPoint y: 424, endPoint x: 983, endPoint y: 420, distance: 21.2
click at [1003, 424] on button "Confirm" at bounding box center [940, 420] width 198 height 33
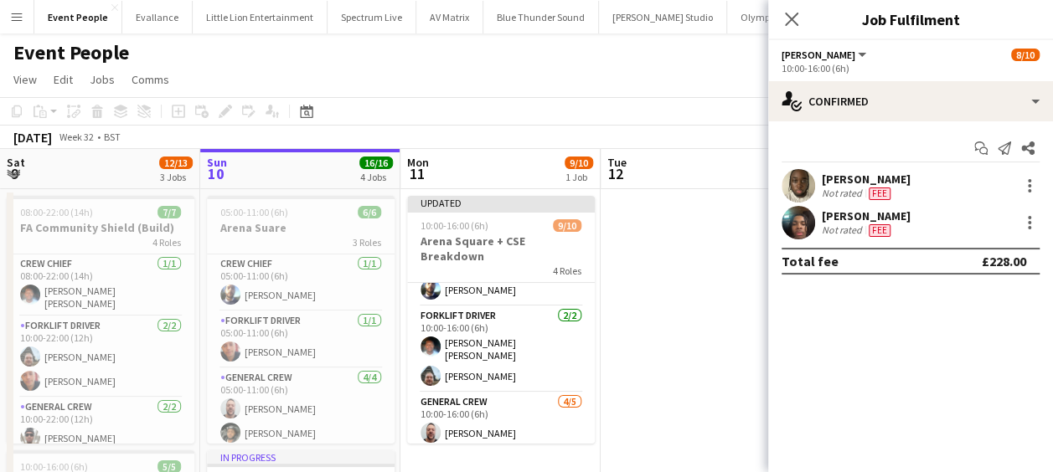
scroll to position [200, 0]
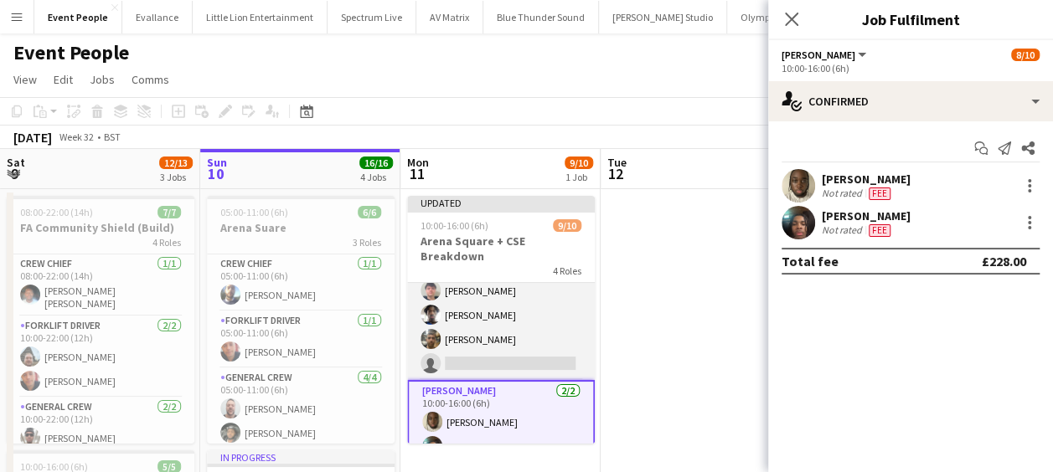
click at [487, 338] on app-card-role "General Crew 4/5 10:00-16:00 (6h) Lionel Joseph Thomas Foster Tayeeb Alabi Jame…" at bounding box center [501, 303] width 188 height 154
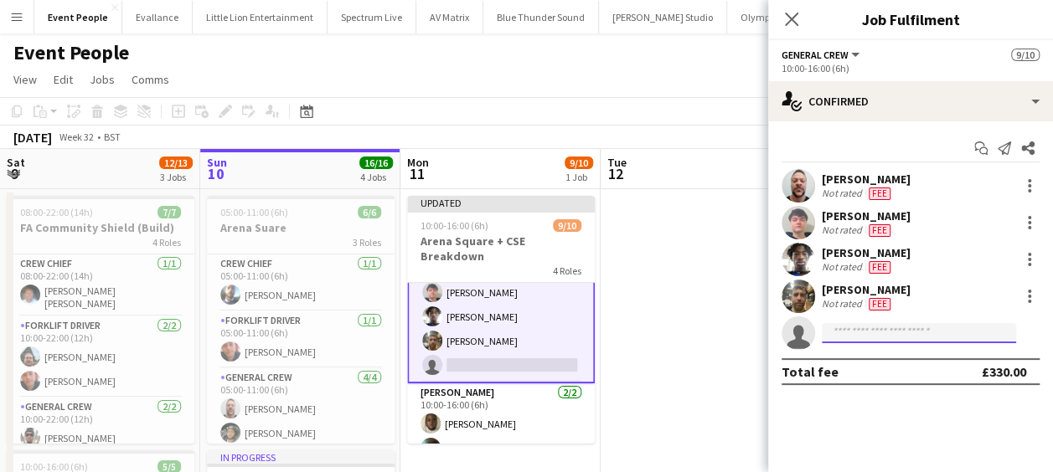
click at [871, 338] on input at bounding box center [918, 333] width 194 height 20
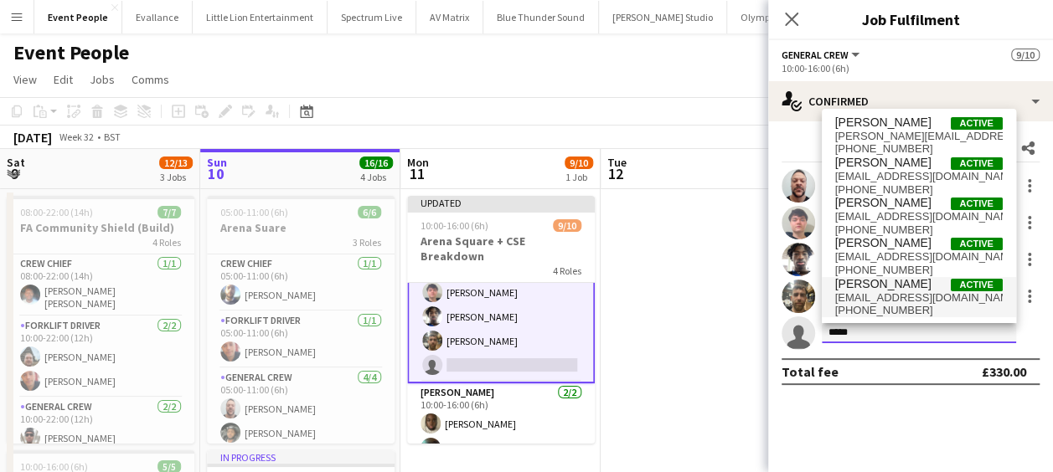
type input "*****"
click at [897, 291] on span "ellydav11@gmail.com" at bounding box center [918, 297] width 167 height 13
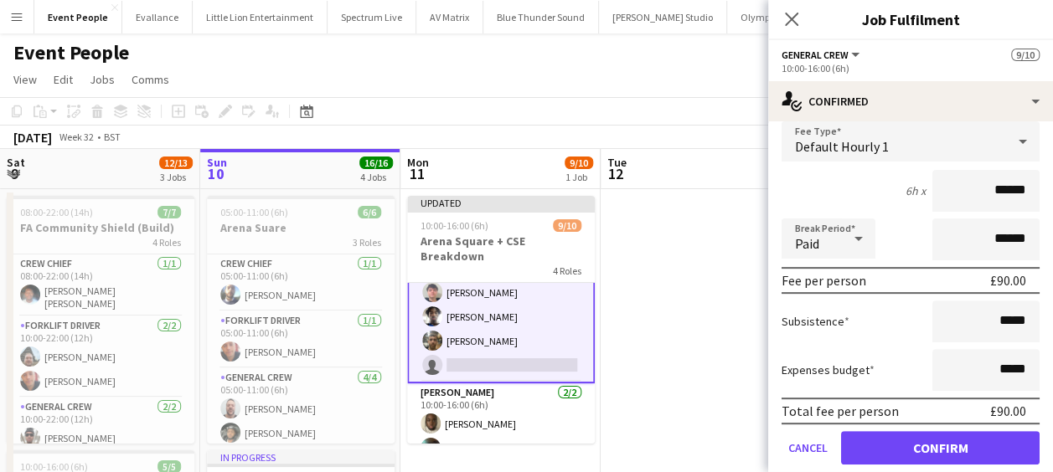
scroll to position [306, 0]
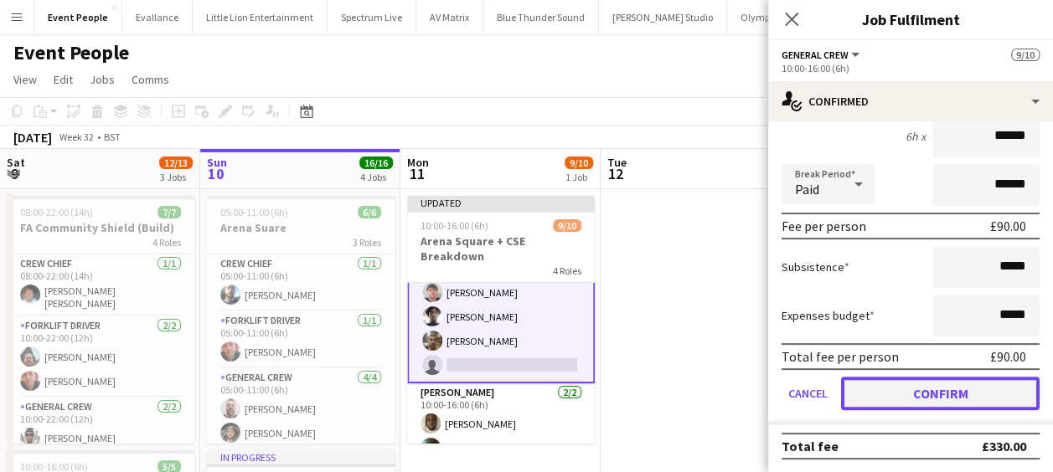
click at [949, 392] on button "Confirm" at bounding box center [940, 393] width 198 height 33
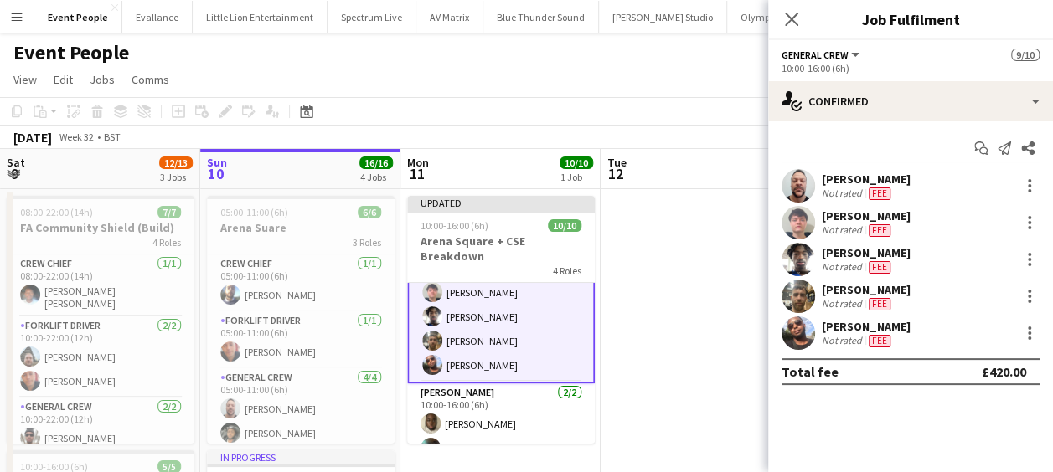
scroll to position [0, 0]
click at [785, 22] on icon "Close pop-in" at bounding box center [791, 19] width 16 height 16
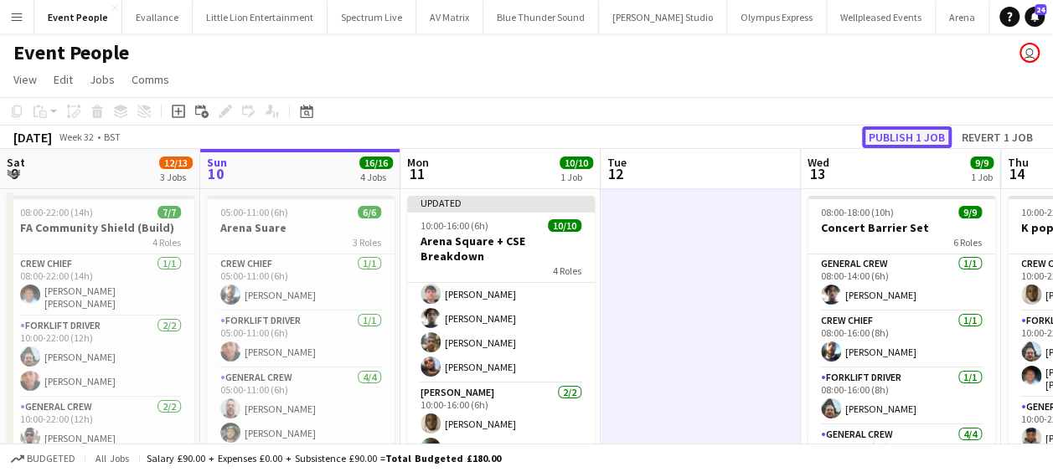
click at [894, 132] on button "Publish 1 job" at bounding box center [907, 137] width 90 height 22
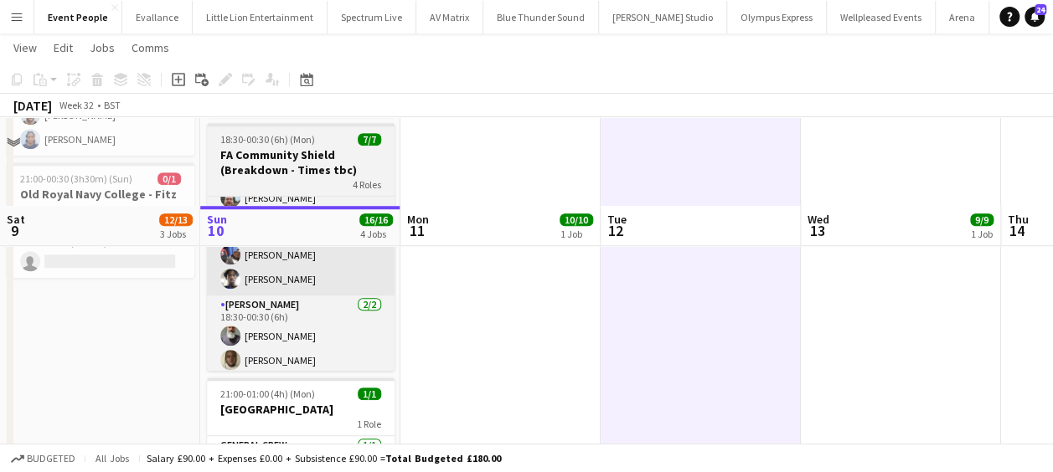
scroll to position [634, 0]
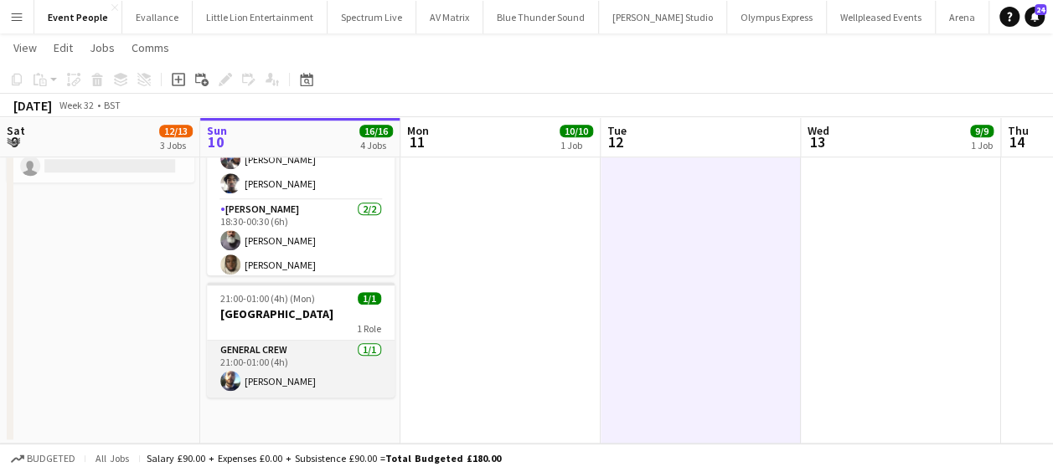
click at [288, 368] on app-card-role "General Crew 1/1 21:00-01:00 (4h) Ben Scott" at bounding box center [301, 369] width 188 height 57
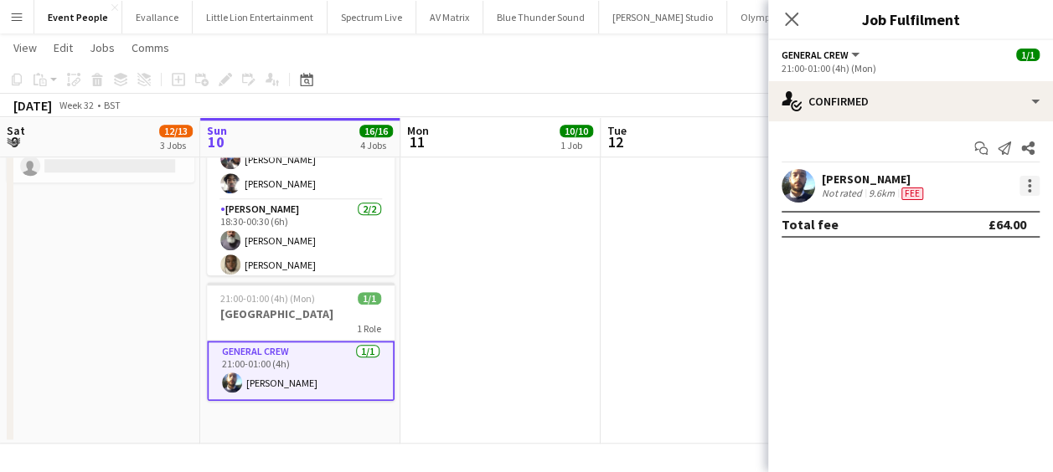
click at [1028, 188] on div at bounding box center [1029, 186] width 20 height 20
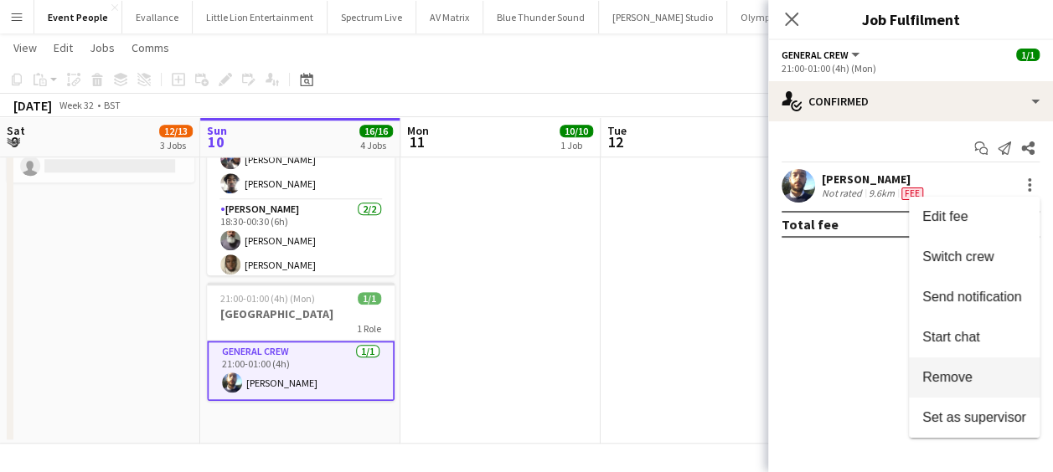
click at [956, 372] on span "Remove" at bounding box center [947, 377] width 50 height 14
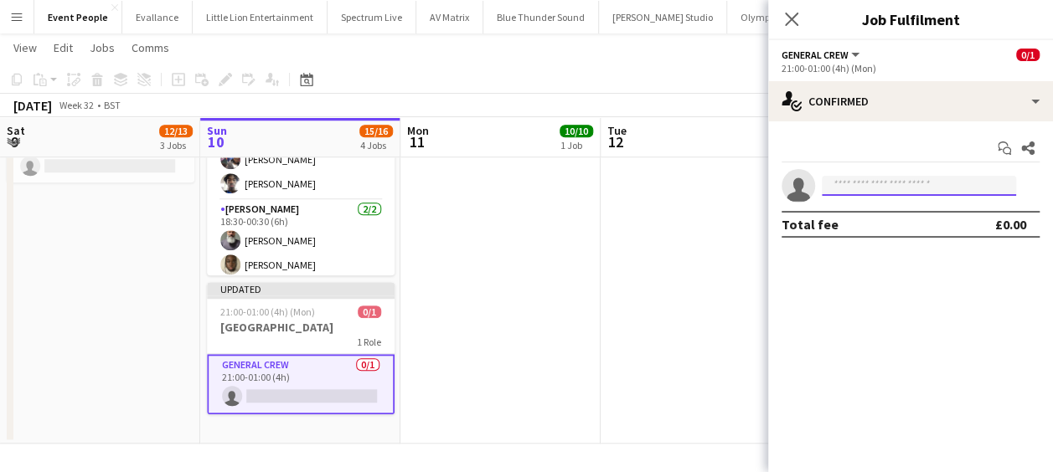
click at [911, 179] on input at bounding box center [918, 186] width 194 height 20
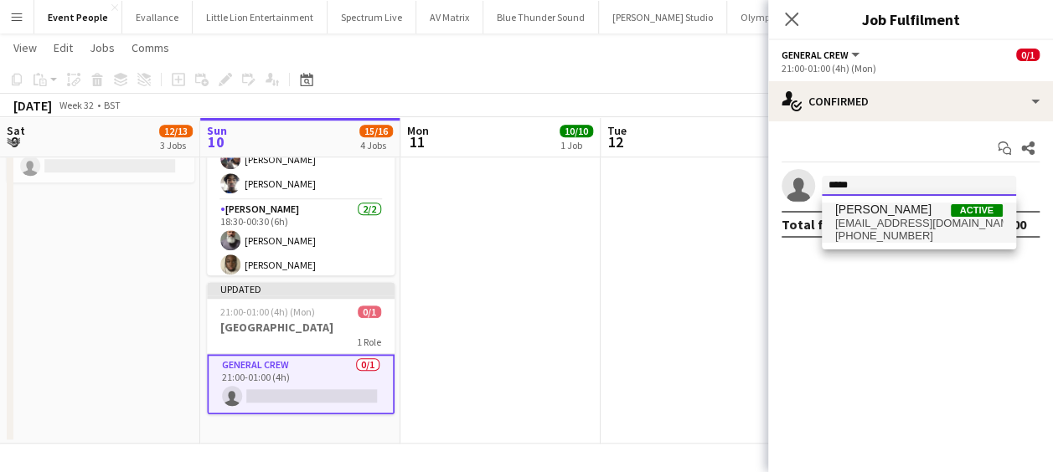
type input "*****"
click at [922, 223] on span "raphaelc33130739@gmail.com" at bounding box center [918, 223] width 167 height 13
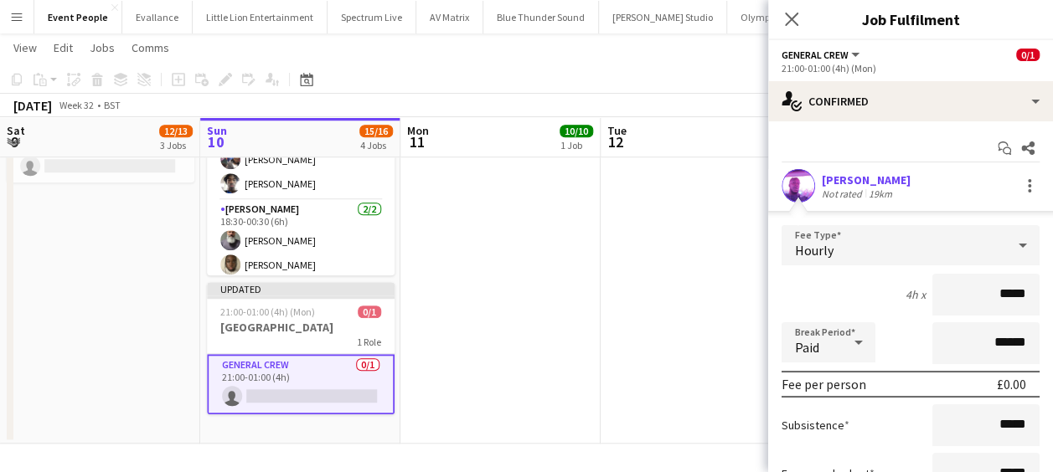
drag, startPoint x: 953, startPoint y: 293, endPoint x: 1068, endPoint y: 294, distance: 114.7
type input "******"
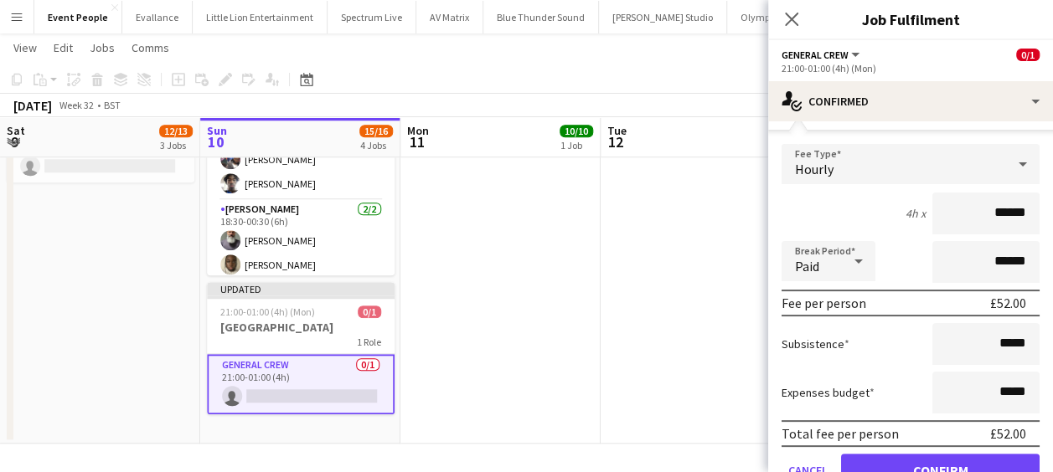
scroll to position [158, 0]
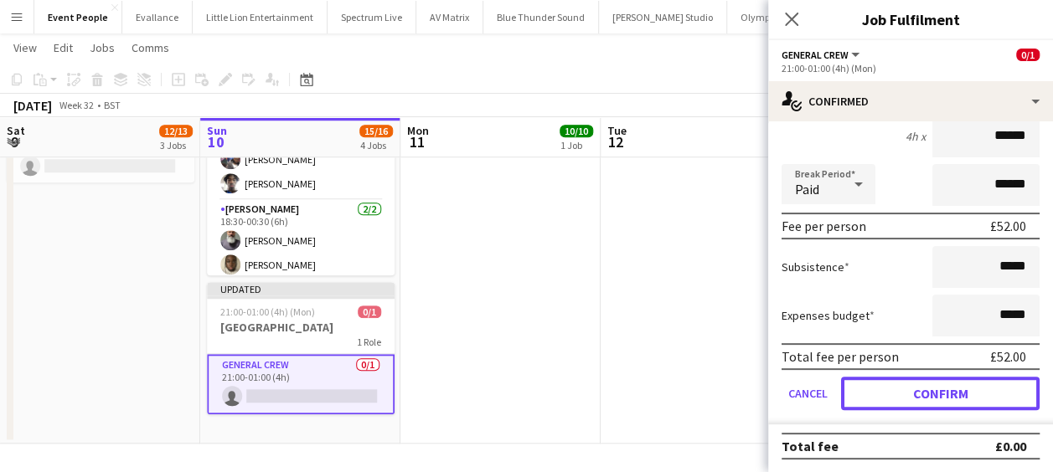
click at [924, 384] on button "Confirm" at bounding box center [940, 393] width 198 height 33
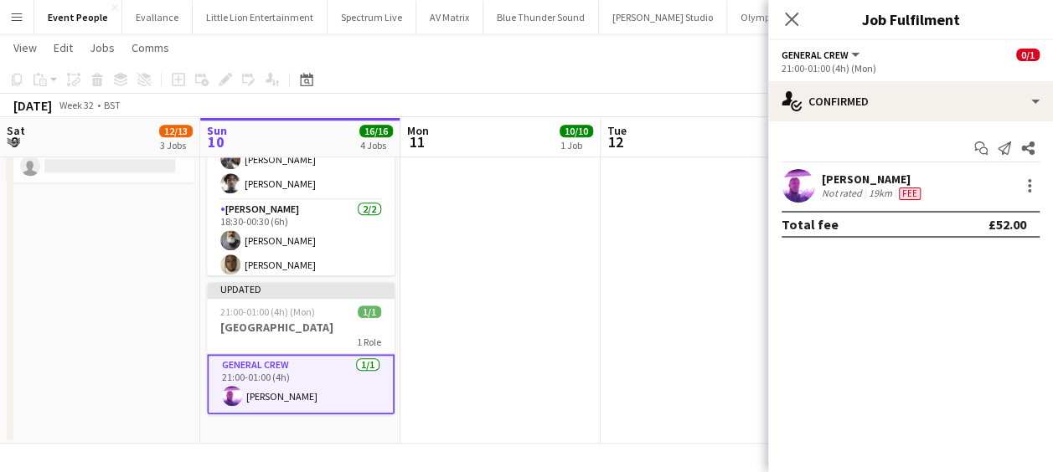
scroll to position [0, 0]
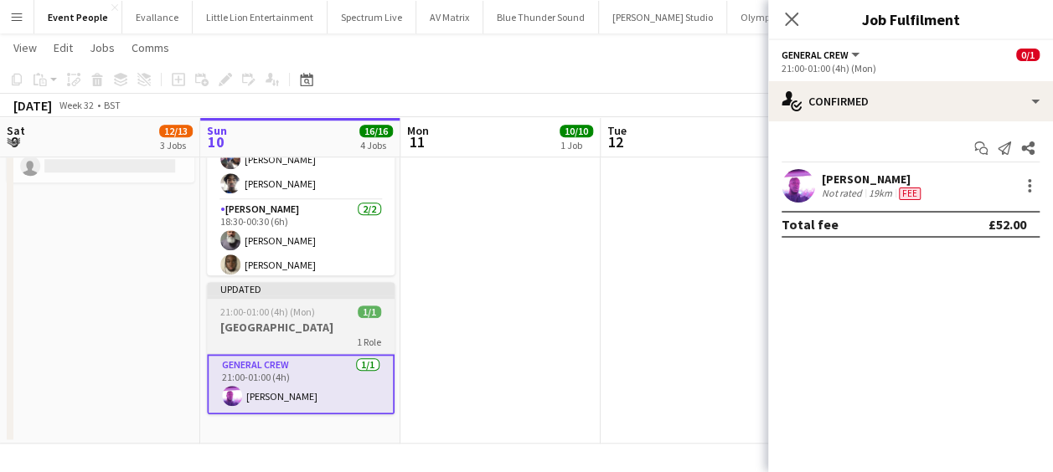
click at [362, 320] on h3 "[GEOGRAPHIC_DATA]" at bounding box center [301, 327] width 188 height 15
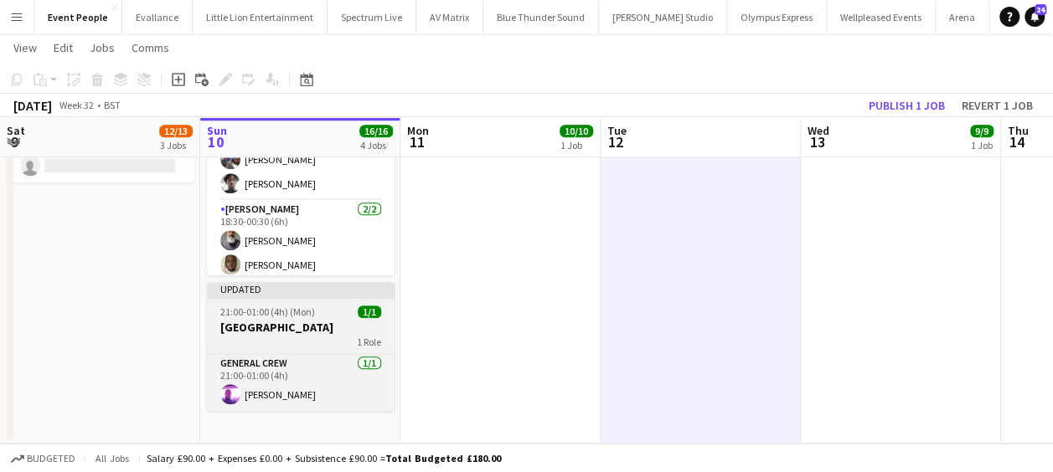
click at [295, 313] on app-job-card "Updated 21:00-01:00 (4h) (Mon) 1/1 Old Royal Navy College 1 Role General Crew 1…" at bounding box center [301, 346] width 188 height 129
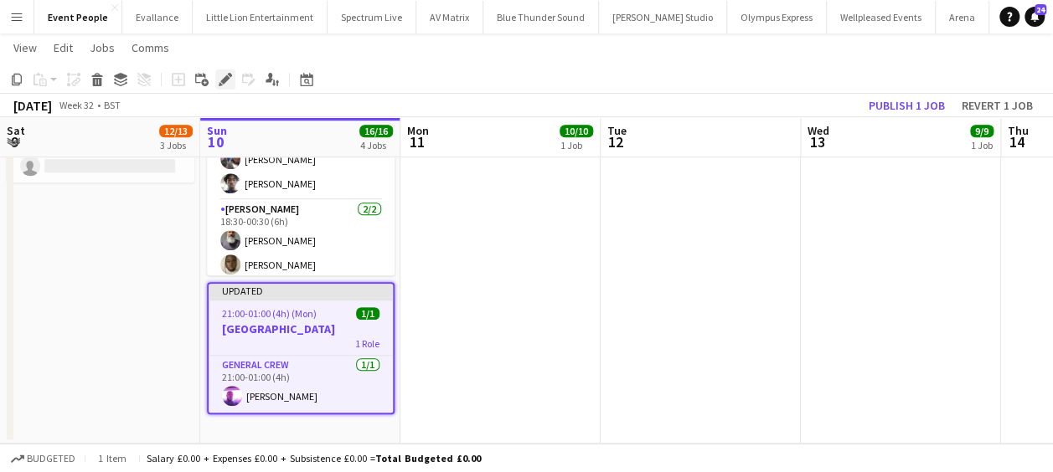
click at [227, 79] on icon at bounding box center [224, 79] width 9 height 9
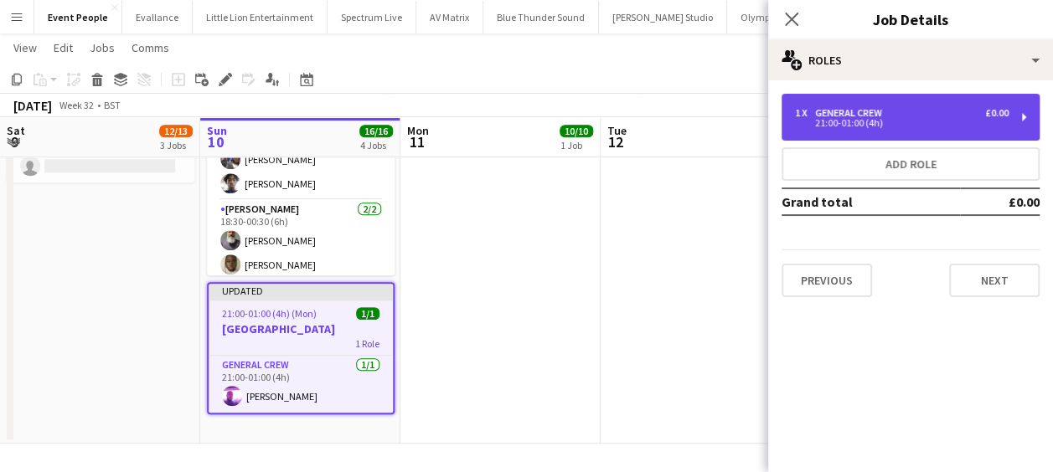
click at [831, 127] on div "21:00-01:00 (4h)" at bounding box center [902, 123] width 214 height 8
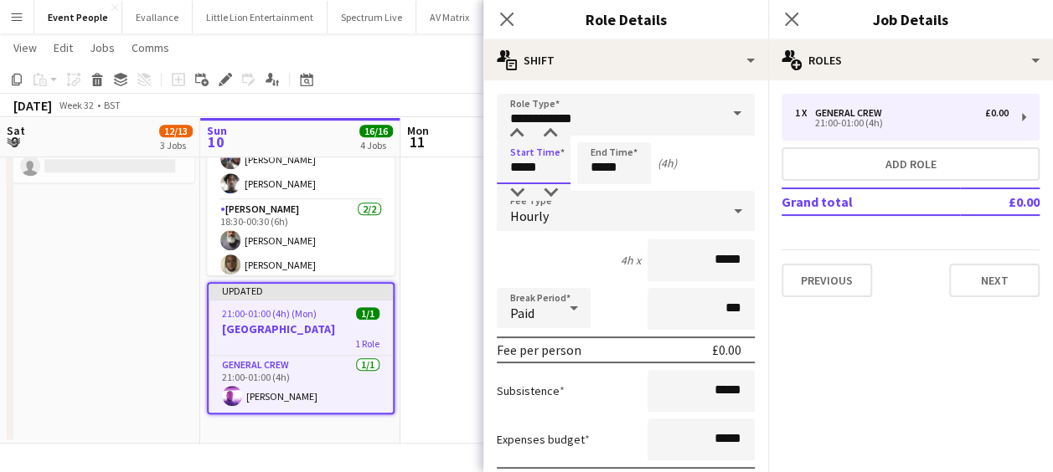
drag, startPoint x: 547, startPoint y: 167, endPoint x: 430, endPoint y: 183, distance: 117.4
type input "*****"
click at [505, 16] on icon "Close pop-in" at bounding box center [506, 19] width 16 height 16
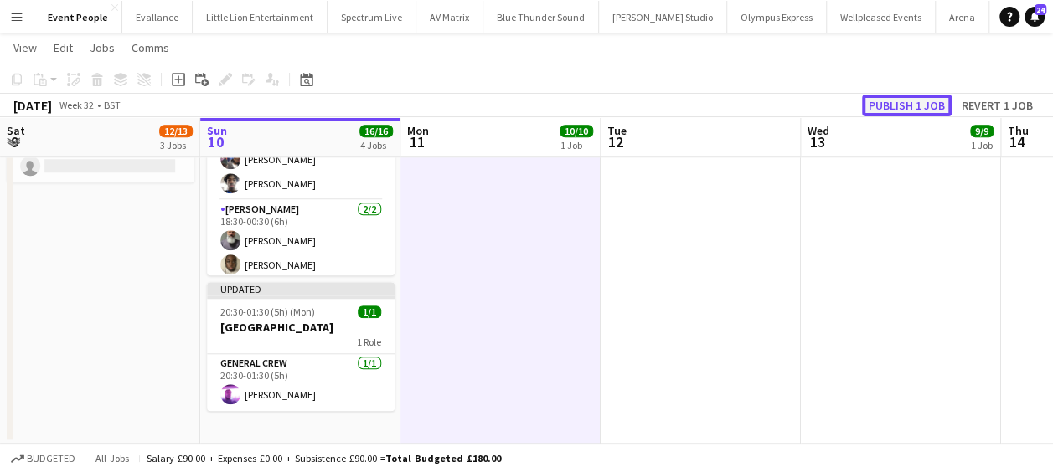
click at [902, 110] on button "Publish 1 job" at bounding box center [907, 106] width 90 height 22
